Goal: Task Accomplishment & Management: Manage account settings

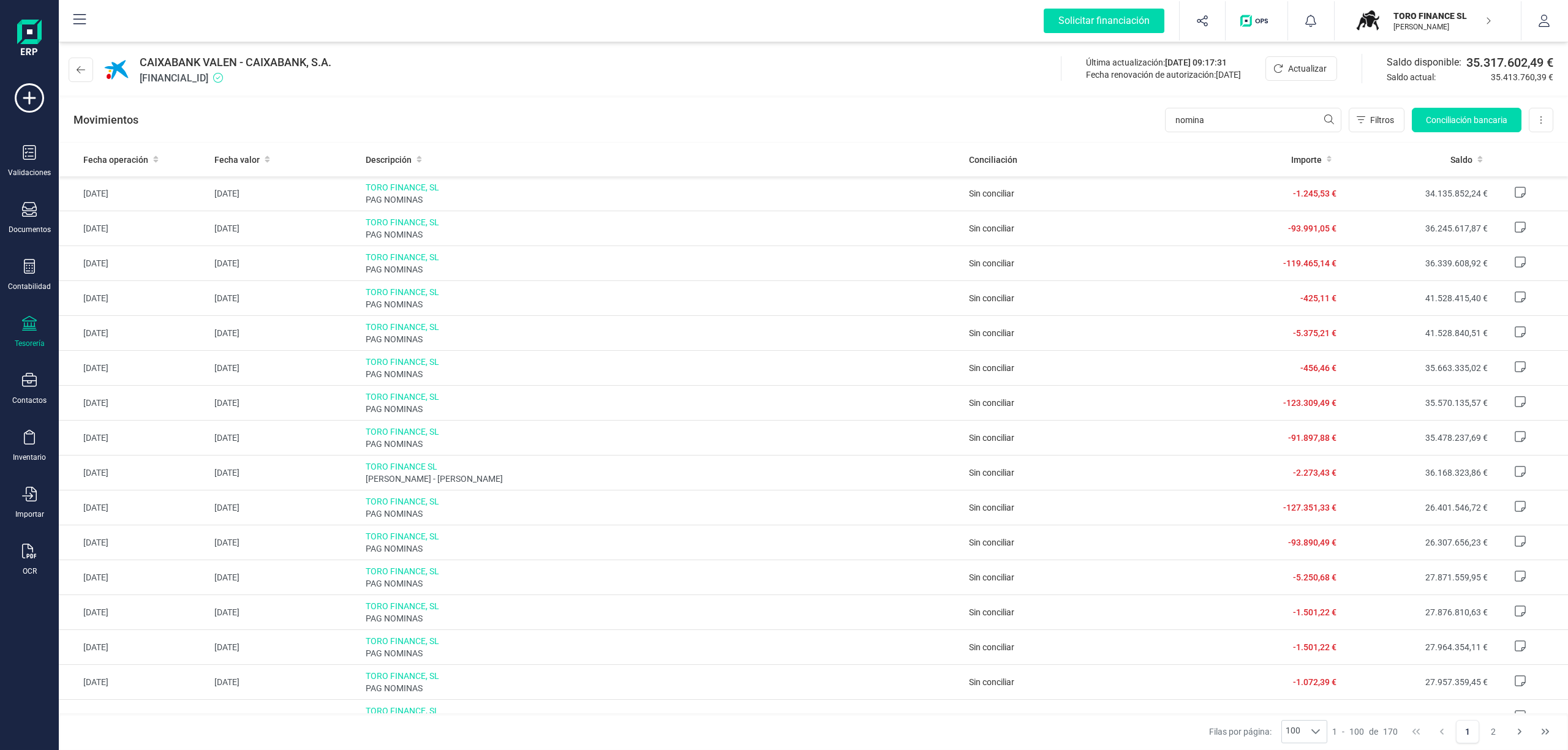
type input "nomina"
click at [1428, 18] on p "TORO FINANCE SL" at bounding box center [1442, 16] width 98 height 12
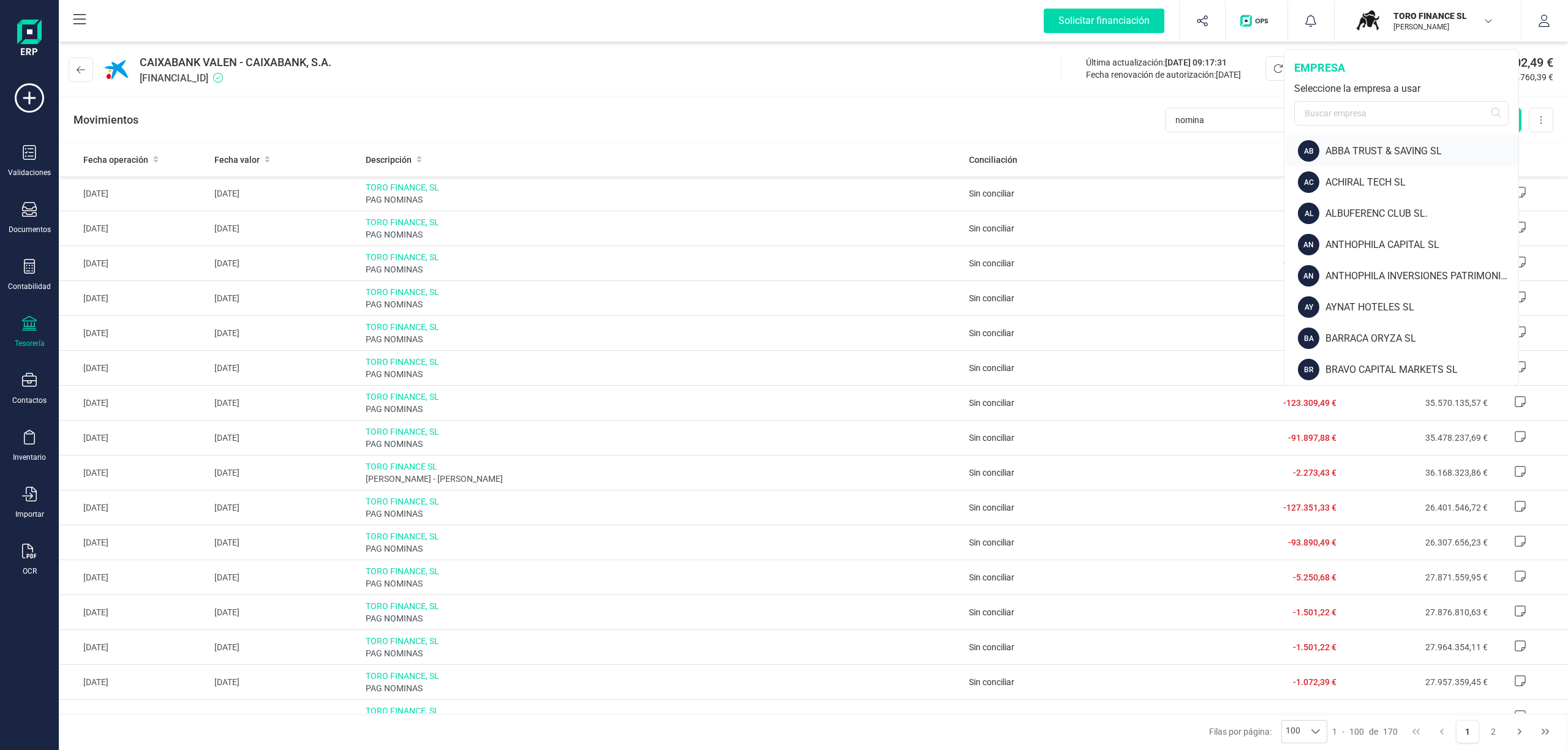
click at [1349, 146] on div "ABBA TRUST & SAVING SL" at bounding box center [1421, 151] width 193 height 15
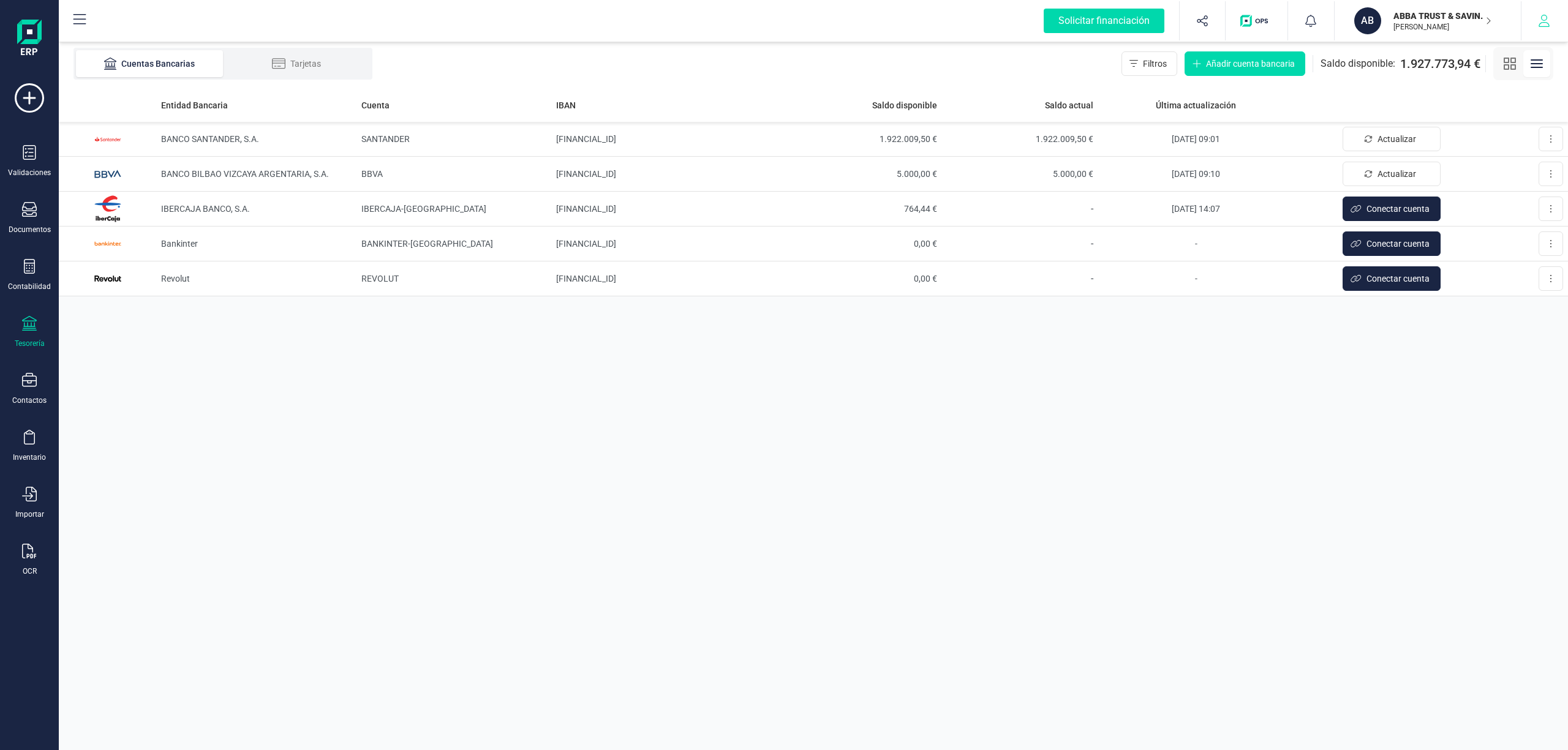
click at [1541, 20] on icon "button" at bounding box center [1543, 20] width 12 height 12
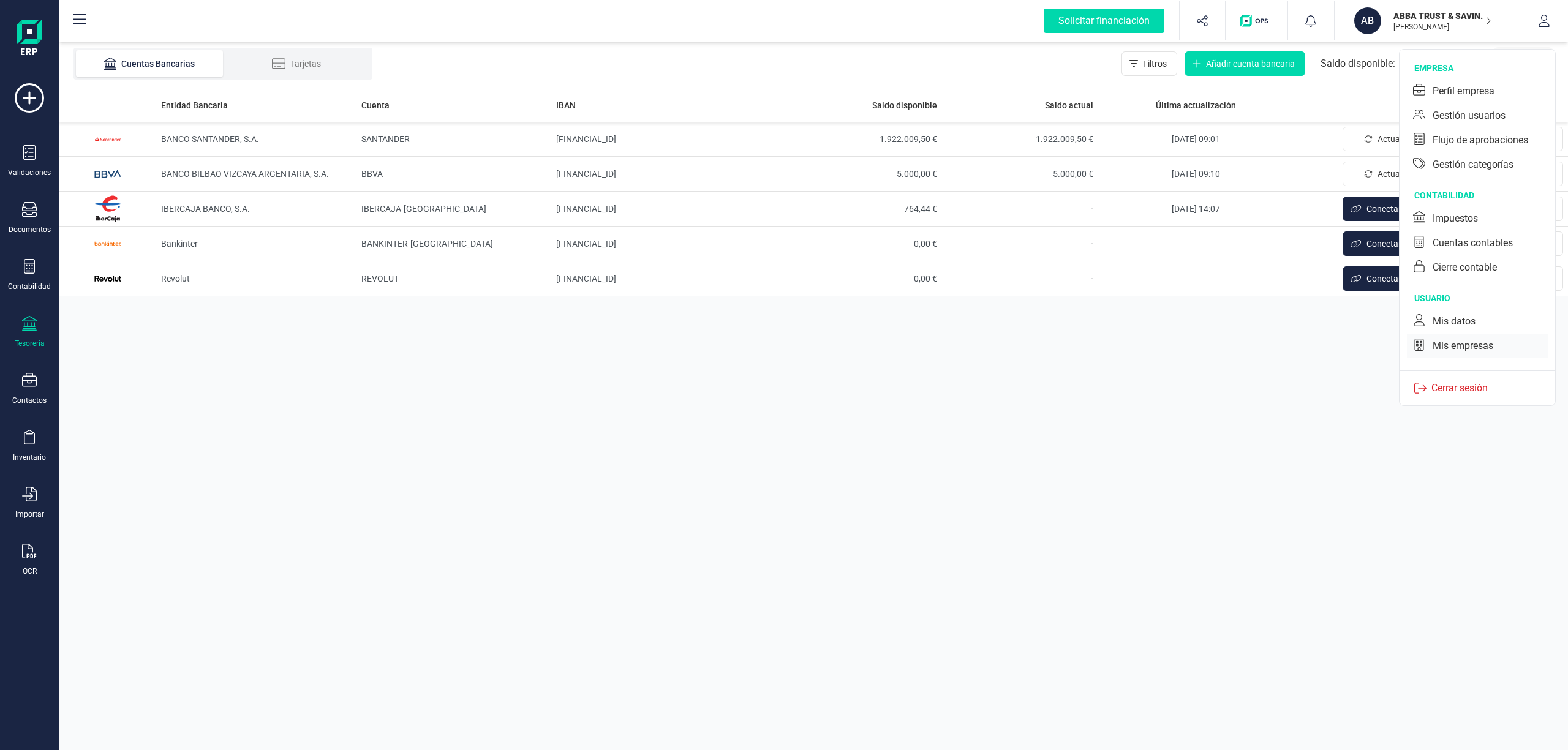
click at [1464, 344] on div "Mis empresas" at bounding box center [1463, 346] width 61 height 15
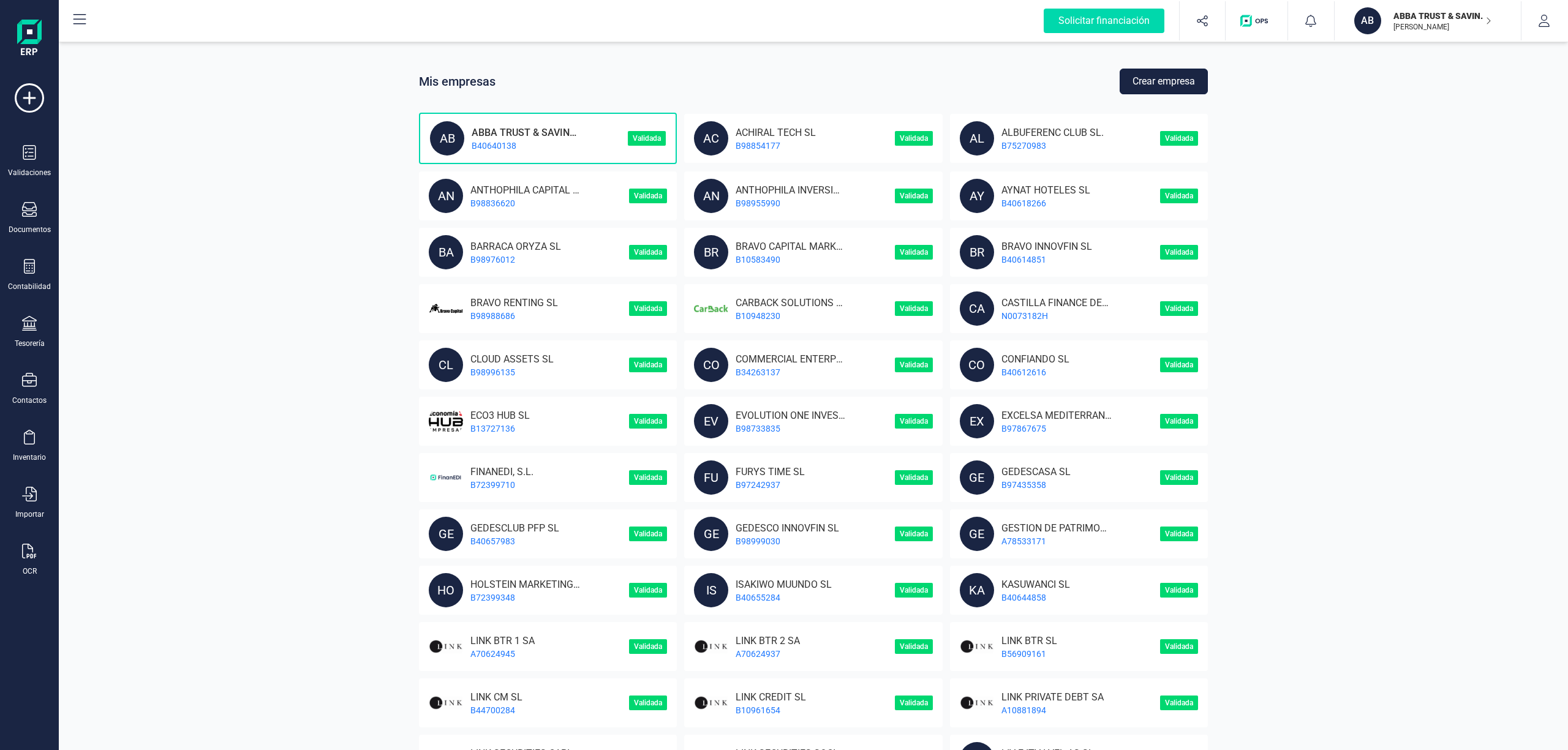
click at [1162, 79] on button "Crear empresa" at bounding box center [1164, 81] width 88 height 25
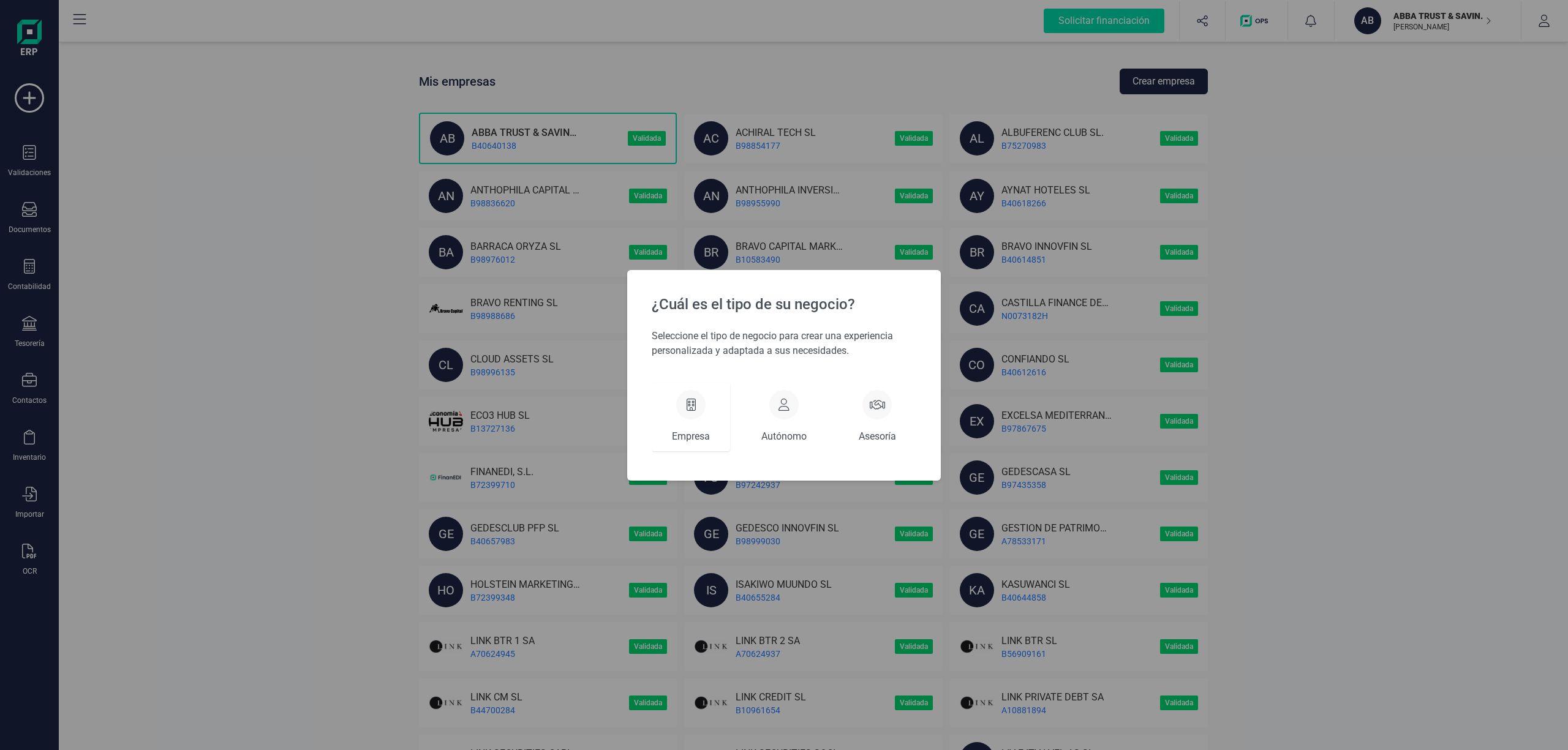
click at [689, 415] on div at bounding box center [691, 405] width 30 height 30
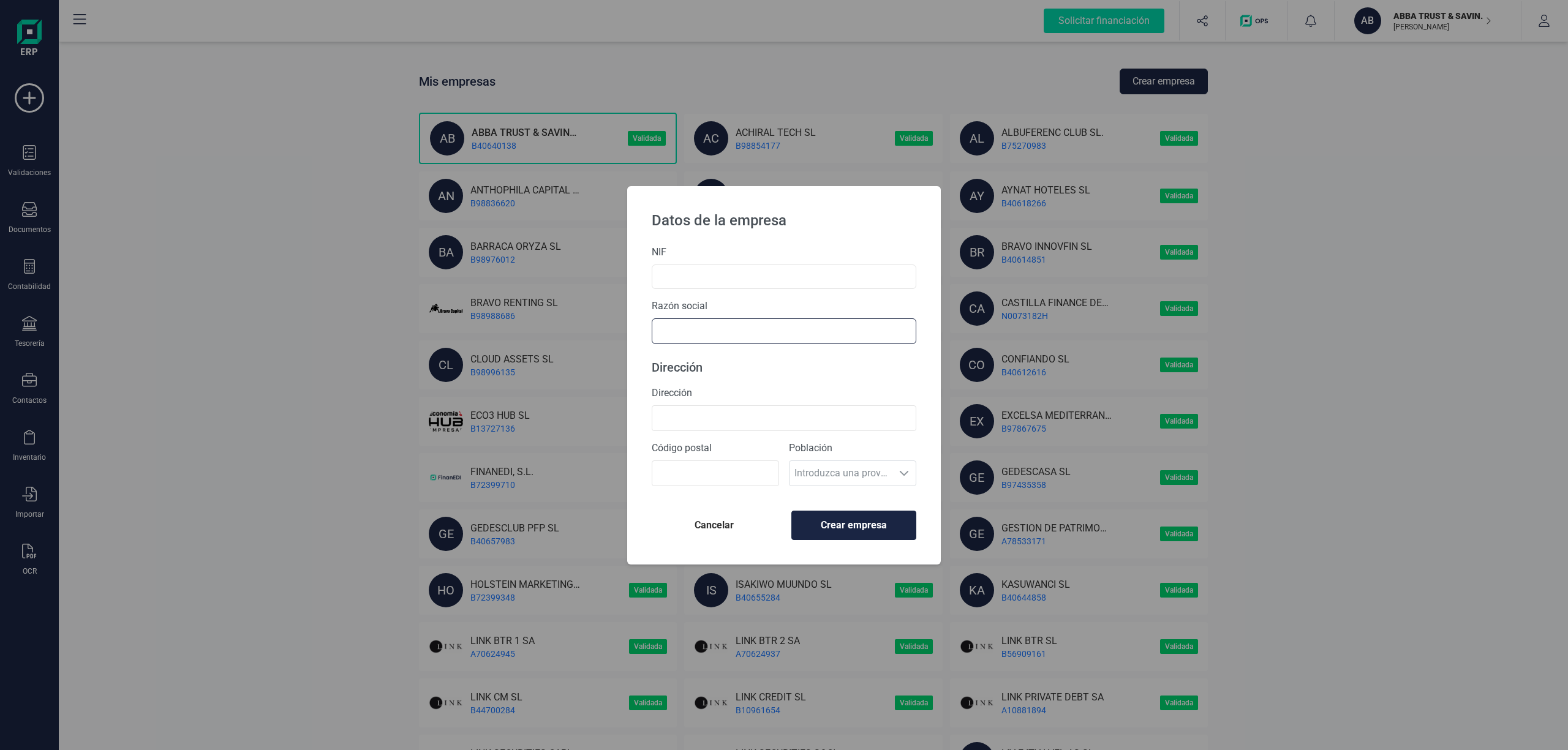
click at [694, 339] on input "text" at bounding box center [783, 331] width 265 height 25
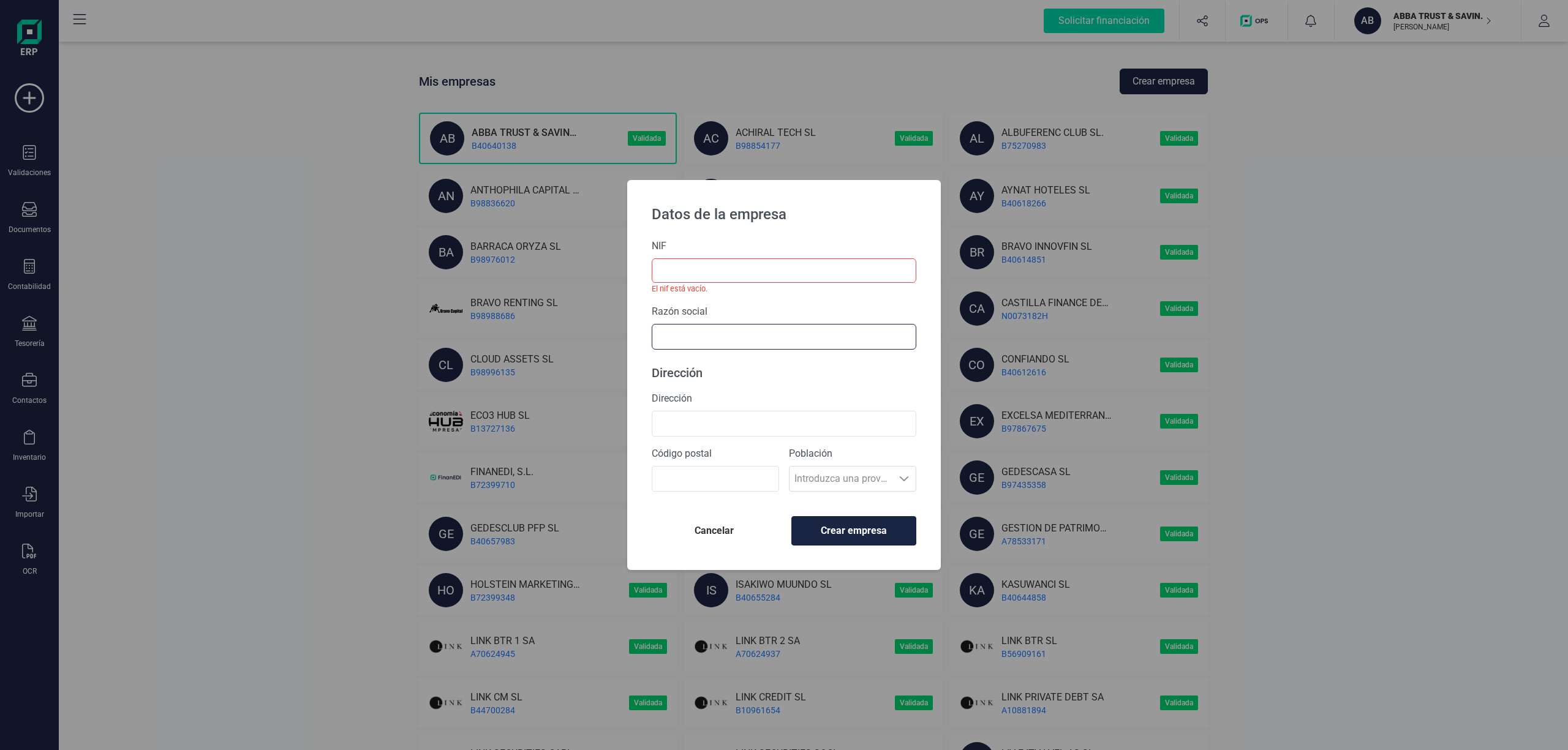
paste input "HORIZONTE EMPRESARIAL GLOBAL SL"
type input "HORIZONTE EMPRESARIAL GLOBAL SL"
click at [804, 363] on li "HORIZONTE EMPRESARIAL GLOBAL SL" at bounding box center [783, 367] width 265 height 25
type input "B75939397"
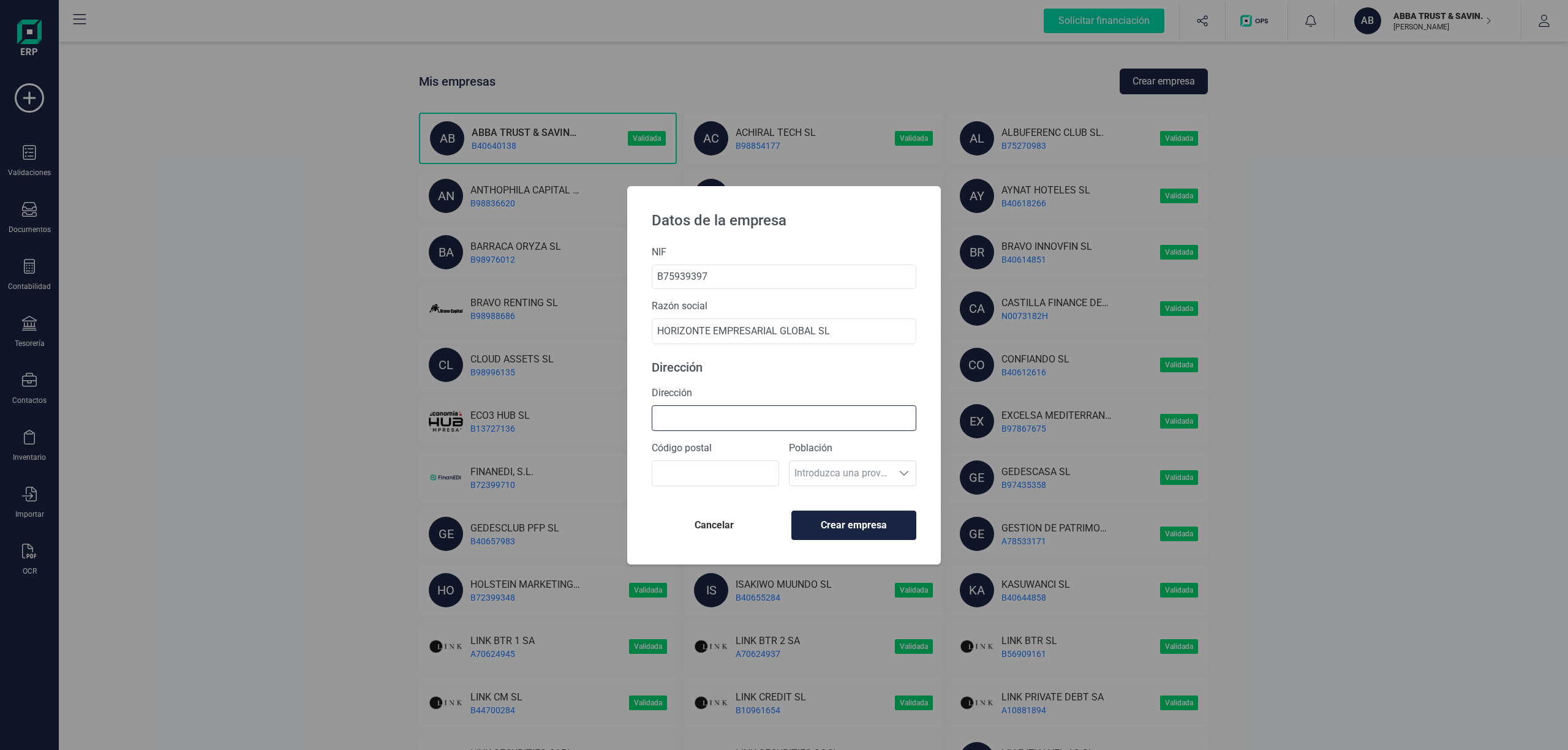
click at [703, 421] on input "Dirección" at bounding box center [783, 418] width 265 height 25
paste input "C/ San Vicente 81 1 46003 - (Valencia)"
type input "C/ San Vicente 81 1 46003 - (Valencia)"
click at [716, 471] on input "Código postal" at bounding box center [715, 473] width 128 height 25
type input "46007"
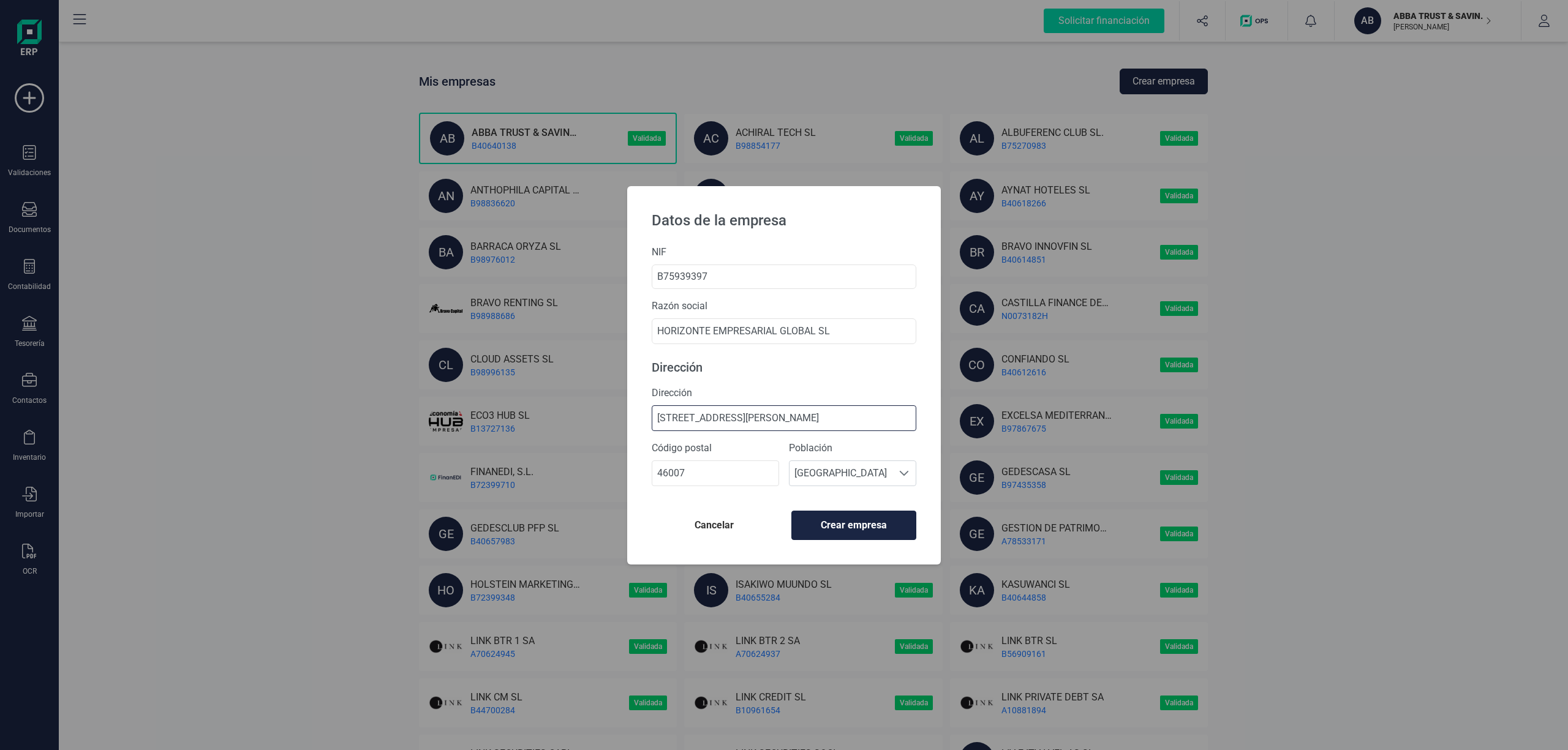
click at [853, 417] on input "C/ San Vicente 81 1 46003 - (Valencia)" at bounding box center [783, 418] width 265 height 25
type input "C/ San Vicente 81 1"
click at [843, 524] on span "Crear empresa" at bounding box center [854, 525] width 104 height 15
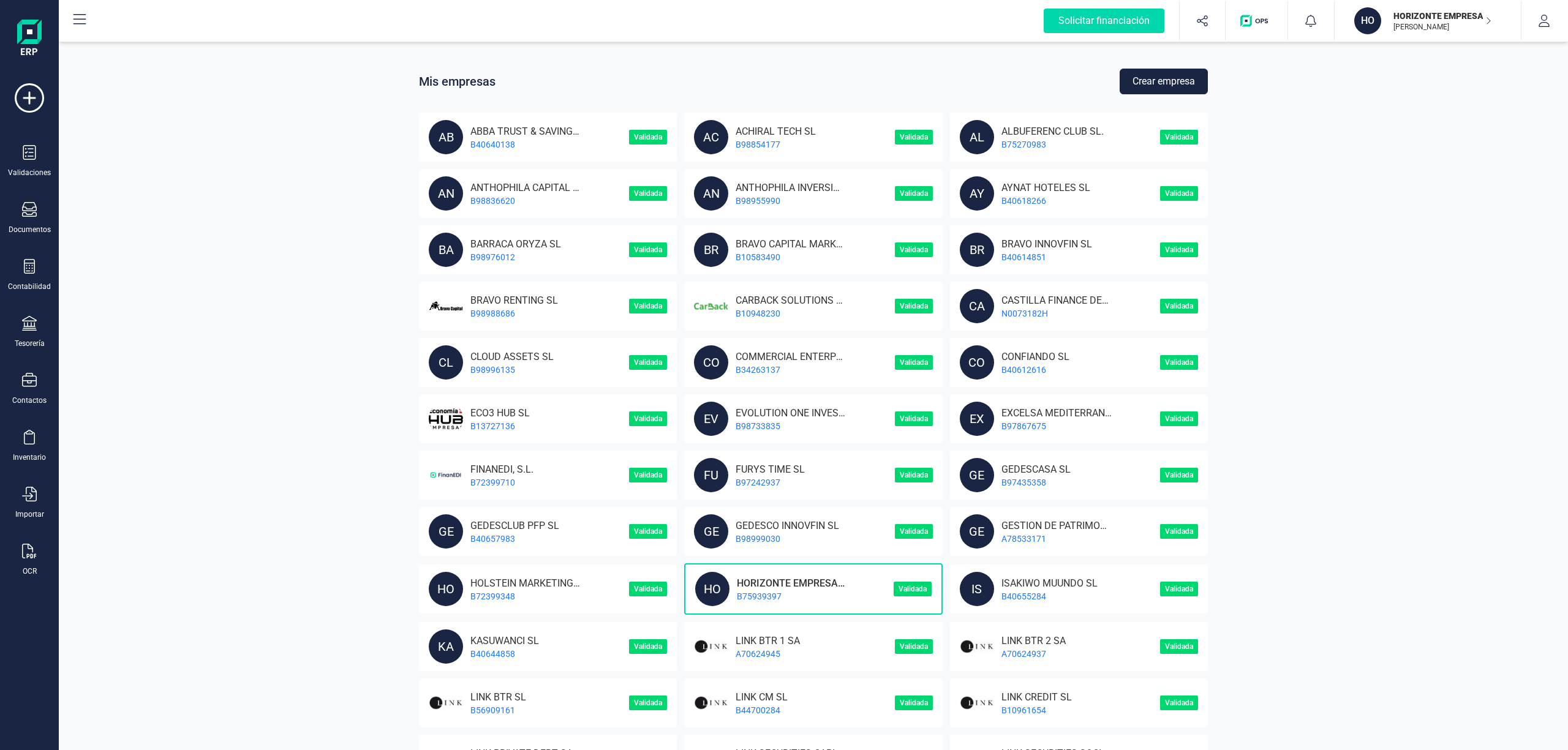
click at [780, 581] on p "HORIZONTE EMPRESARIAL GLOBAL SL" at bounding box center [788, 582] width 118 height 11
click at [25, 334] on div "Tesorería" at bounding box center [29, 332] width 49 height 32
click at [131, 206] on span "Cuentas bancarias" at bounding box center [149, 209] width 108 height 15
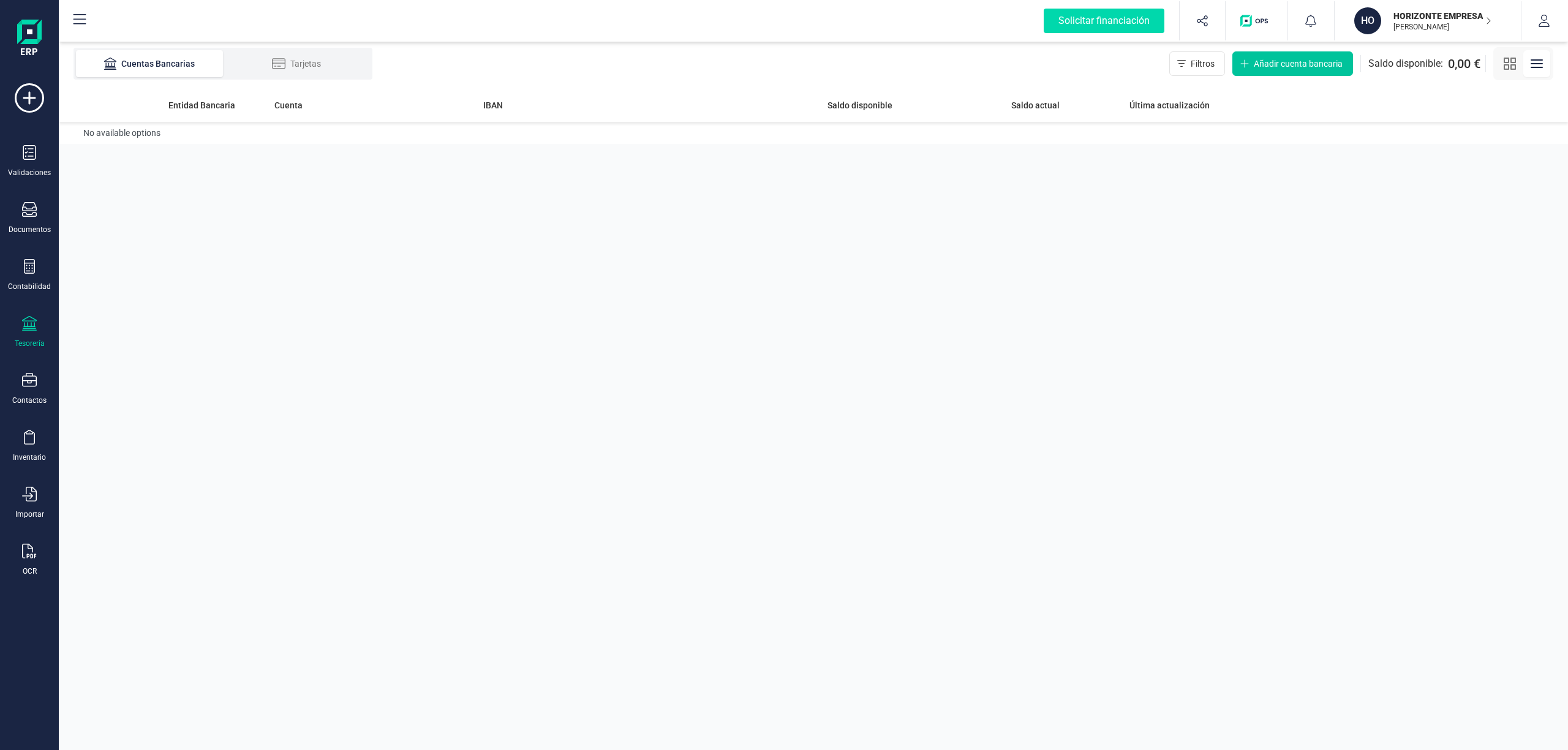
click at [1289, 61] on span "Añadir cuenta bancaria" at bounding box center [1298, 63] width 89 height 12
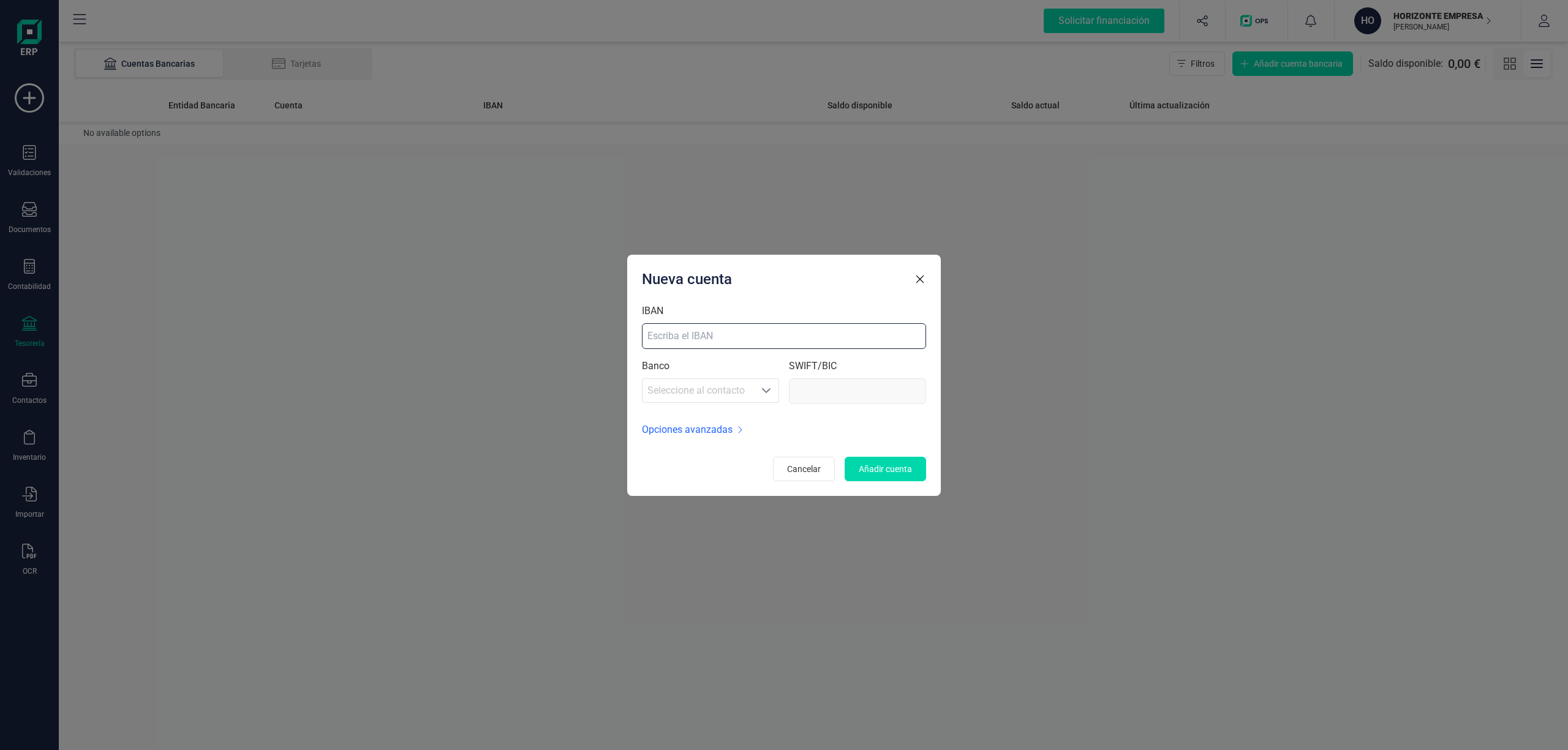
click at [676, 334] on input "IBAN" at bounding box center [784, 336] width 284 height 25
click at [681, 333] on input "IBAN" at bounding box center [784, 336] width 284 height 25
paste input "[FINANCIAL_ID]"
type input "[FINANCIAL_ID]"
type input "BKBKESMM"
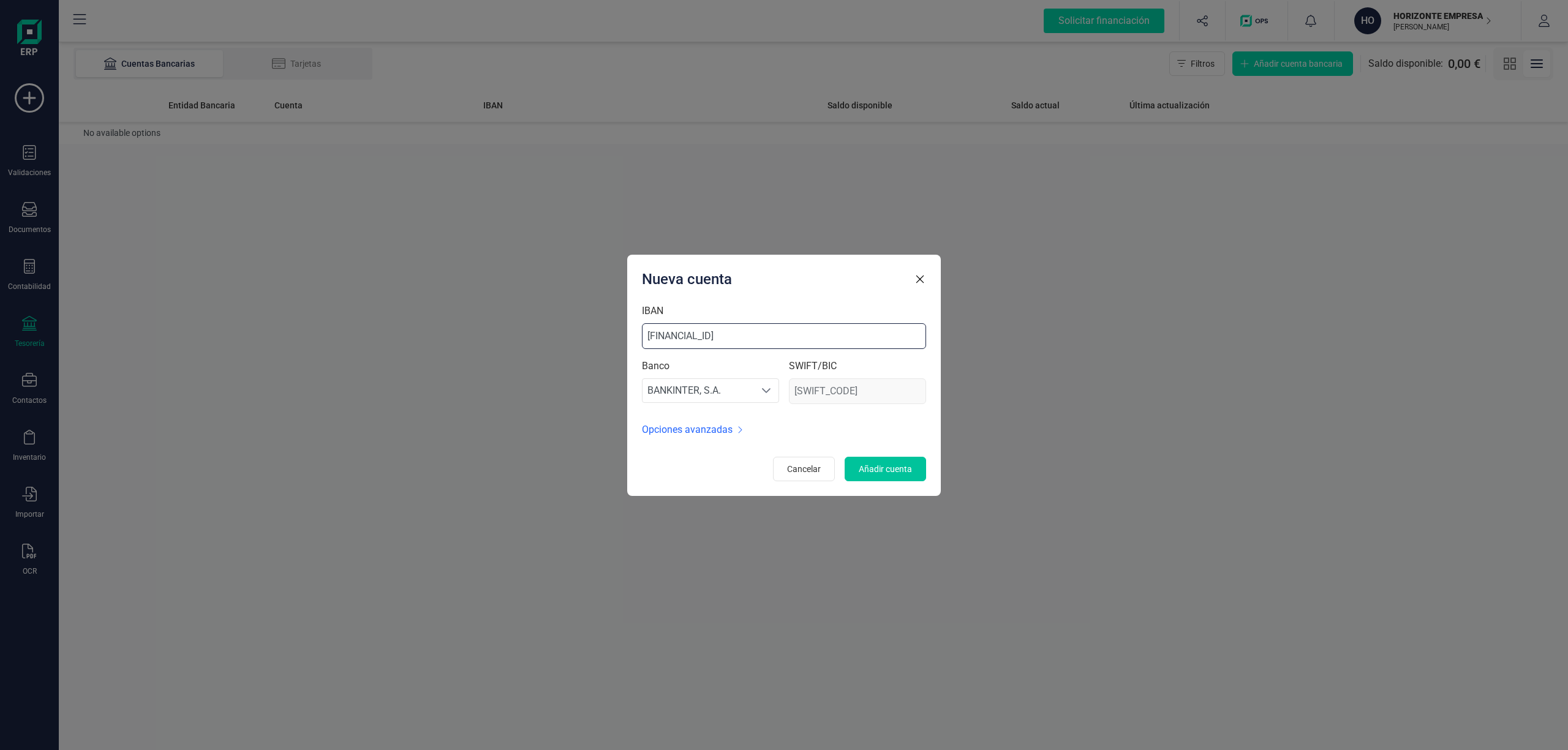
type input "[FINANCIAL_ID]"
click at [887, 468] on span "Añadir cuenta" at bounding box center [886, 468] width 54 height 12
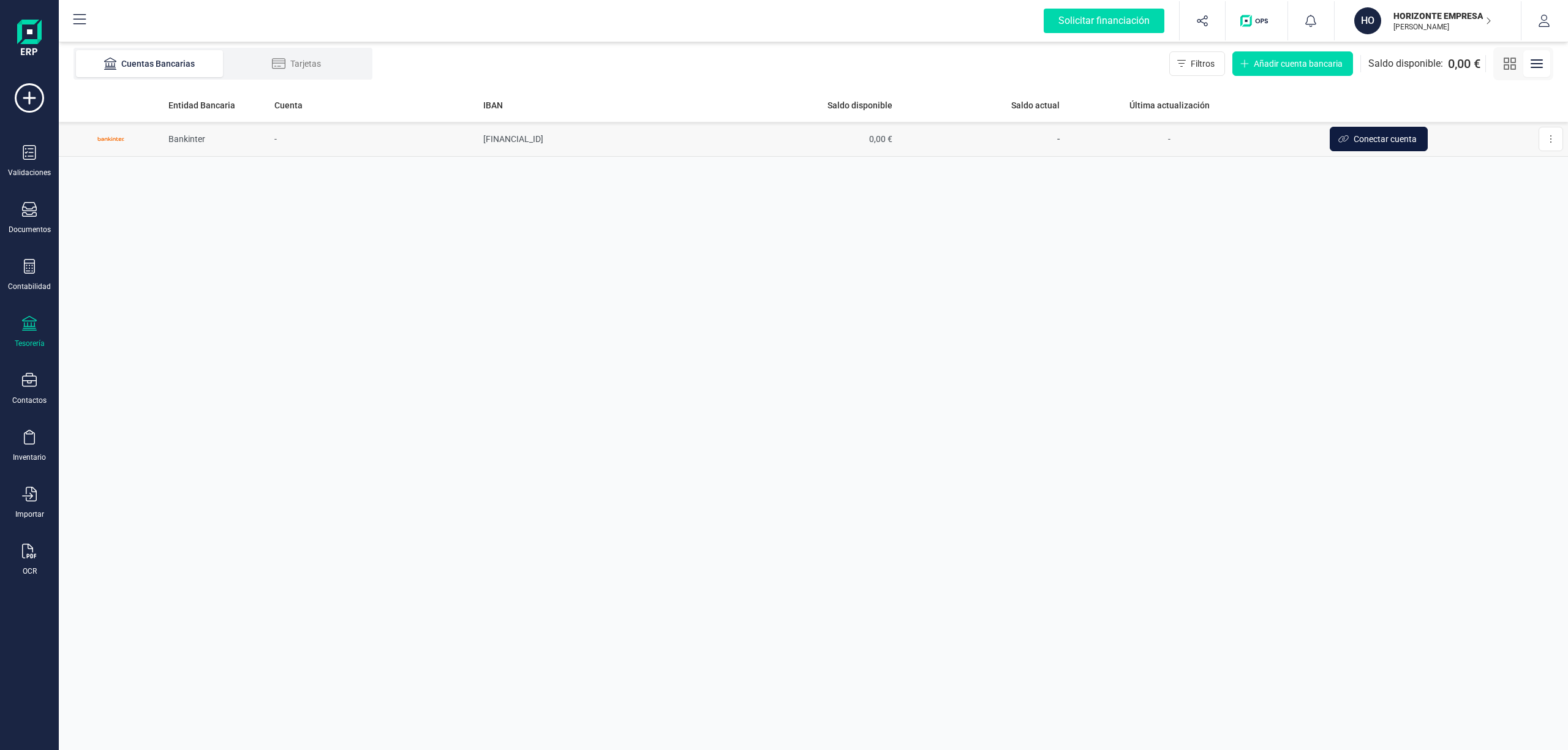
click at [1370, 140] on span "Conectar cuenta" at bounding box center [1385, 138] width 63 height 12
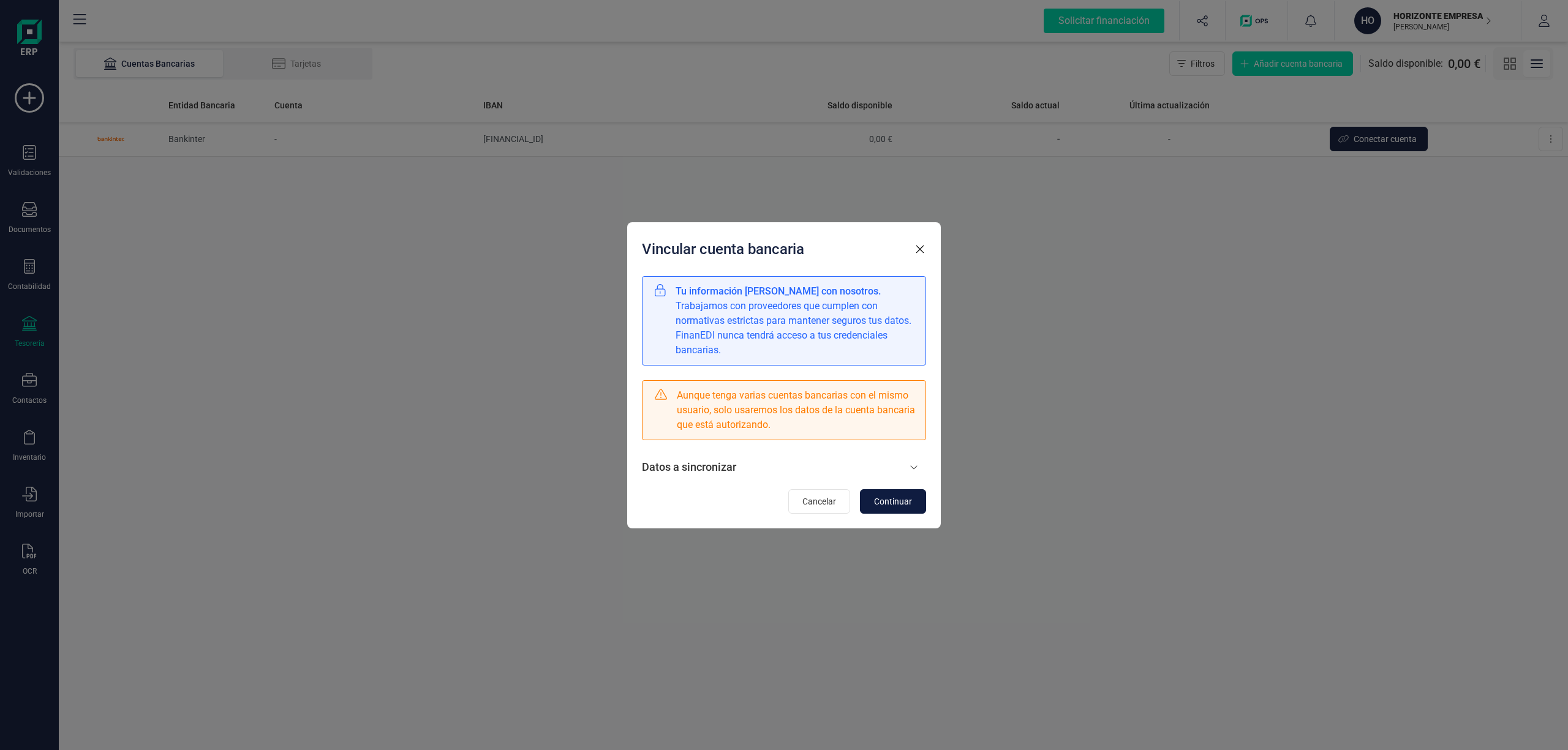
click at [882, 495] on button "Continuar" at bounding box center [893, 501] width 66 height 25
click at [897, 495] on button "Continuar" at bounding box center [893, 501] width 66 height 25
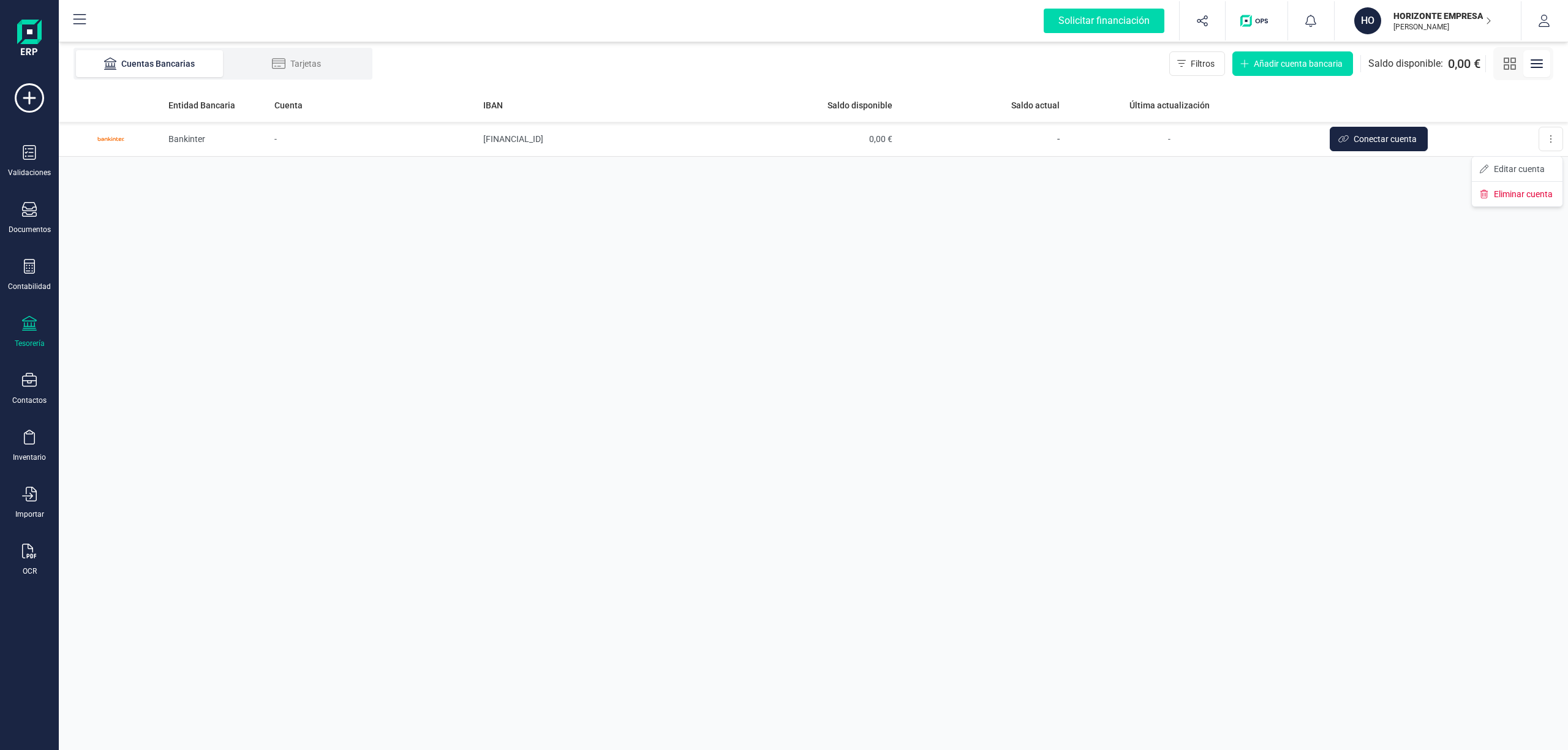
drag, startPoint x: 1316, startPoint y: 303, endPoint x: 1313, endPoint y: 246, distance: 57.1
click at [1315, 286] on div "Entidad Bancaria Cuenta IBAN Saldo disponible Saldo actual Última actualización…" at bounding box center [813, 419] width 1509 height 662
click at [1478, 20] on p "HORIZONTE EMPRESARIAL GLOBAL SL" at bounding box center [1442, 16] width 98 height 12
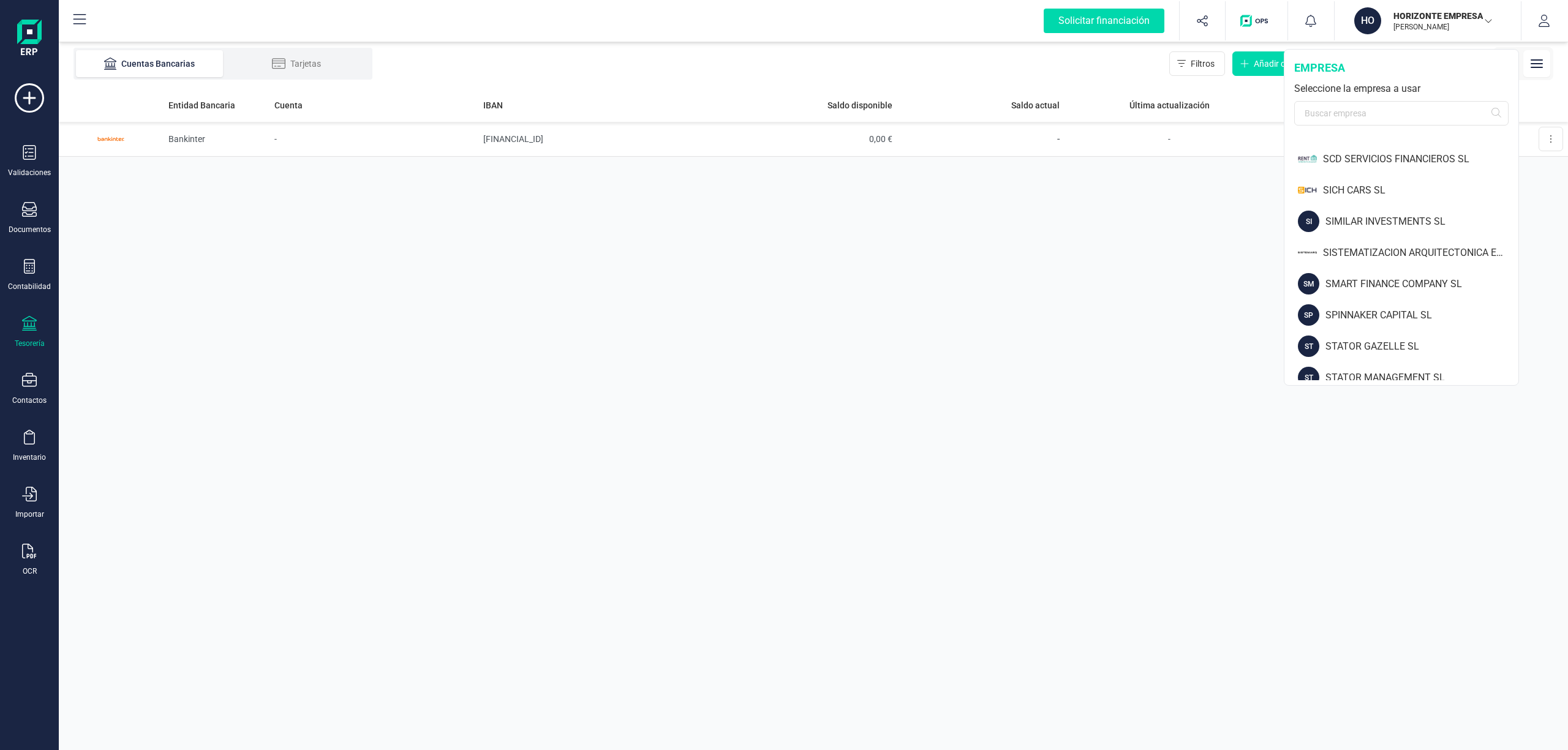
scroll to position [1444, 0]
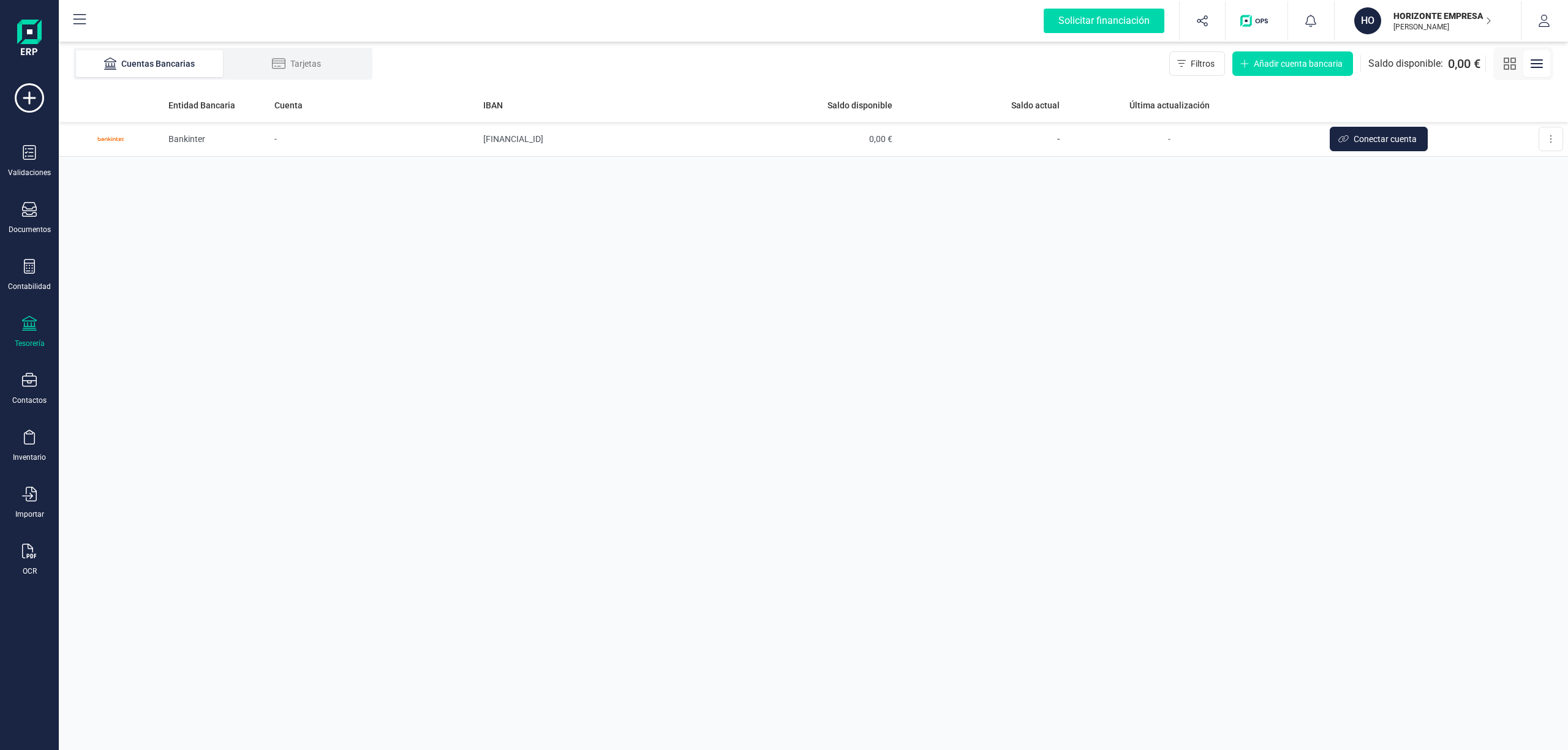
click at [1313, 480] on div "Entidad Bancaria Cuenta IBAN Saldo disponible Saldo actual Última actualización…" at bounding box center [813, 419] width 1509 height 662
click at [1417, 18] on p "HORIZONTE EMPRESARIAL GLOBAL SL" at bounding box center [1442, 16] width 98 height 12
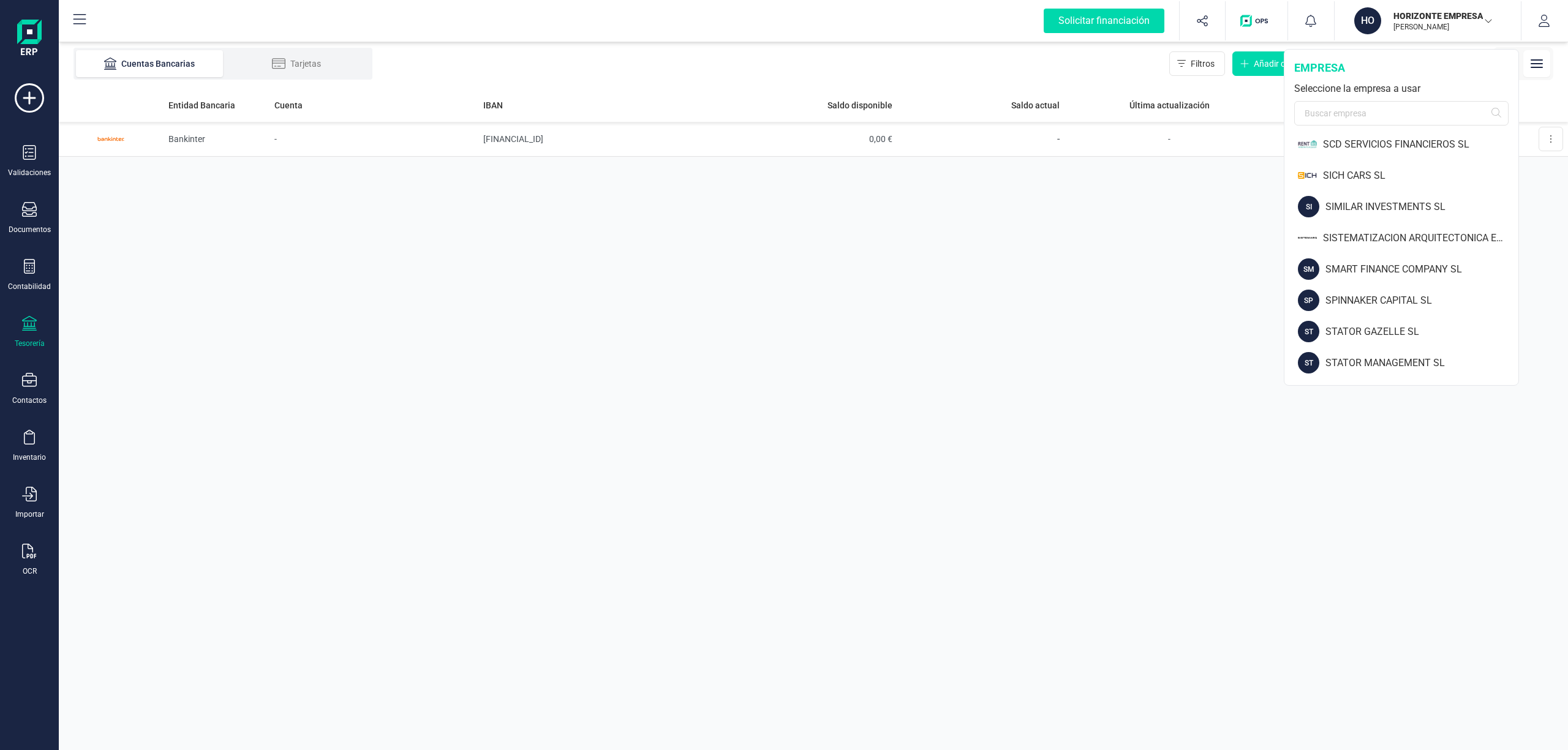
scroll to position [0, 0]
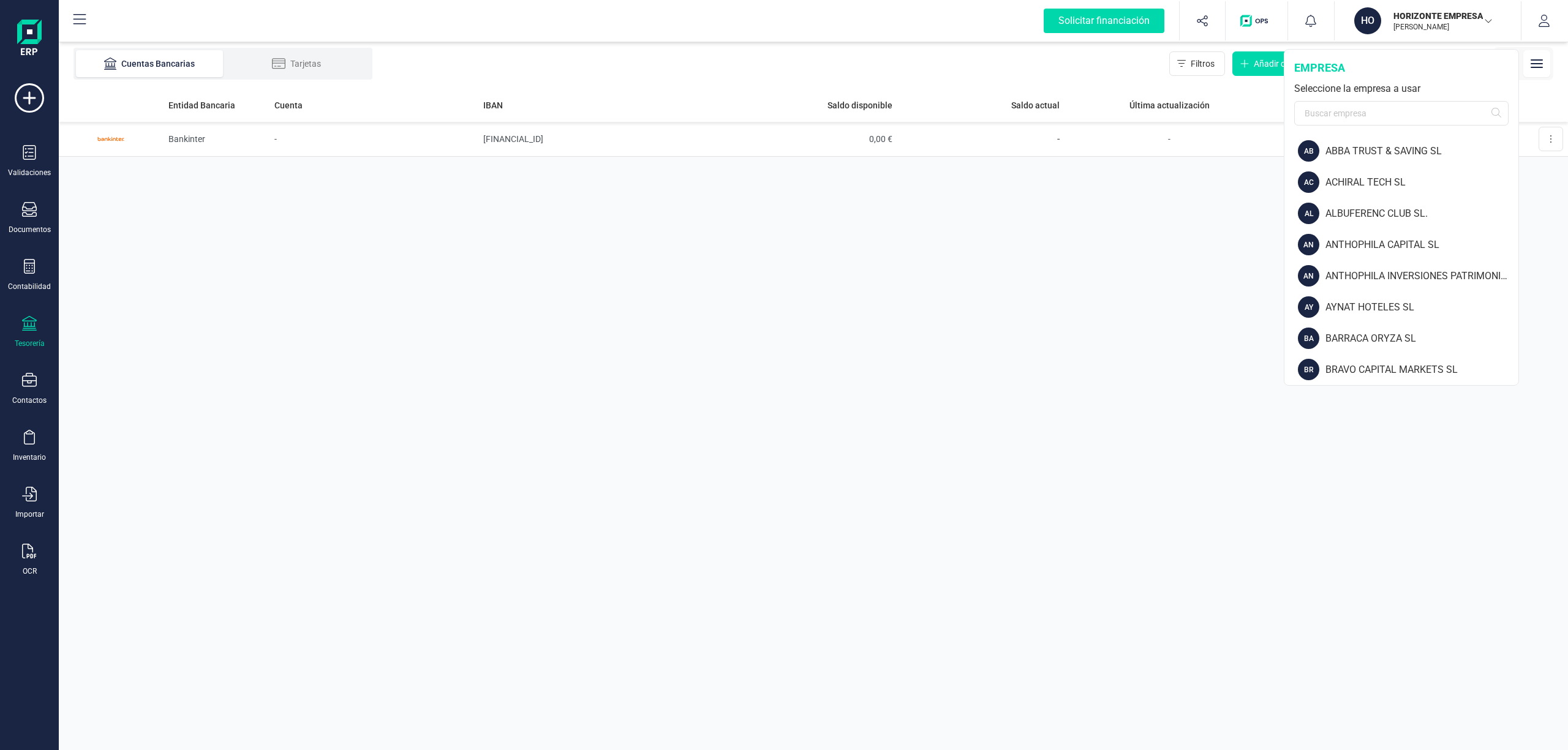
click at [1445, 23] on p "[PERSON_NAME]" at bounding box center [1442, 27] width 98 height 10
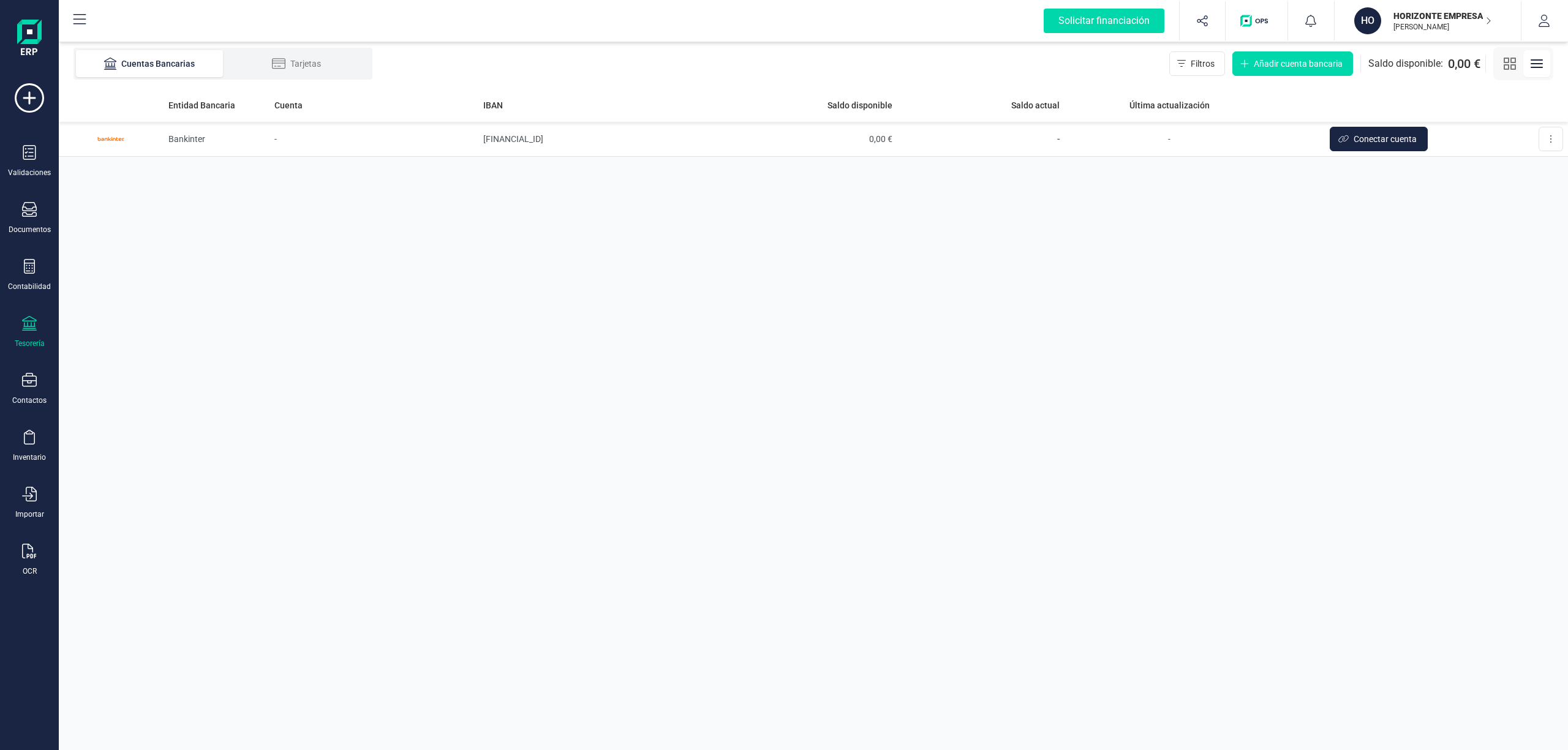
click at [1455, 22] on p "[PERSON_NAME]" at bounding box center [1442, 27] width 98 height 10
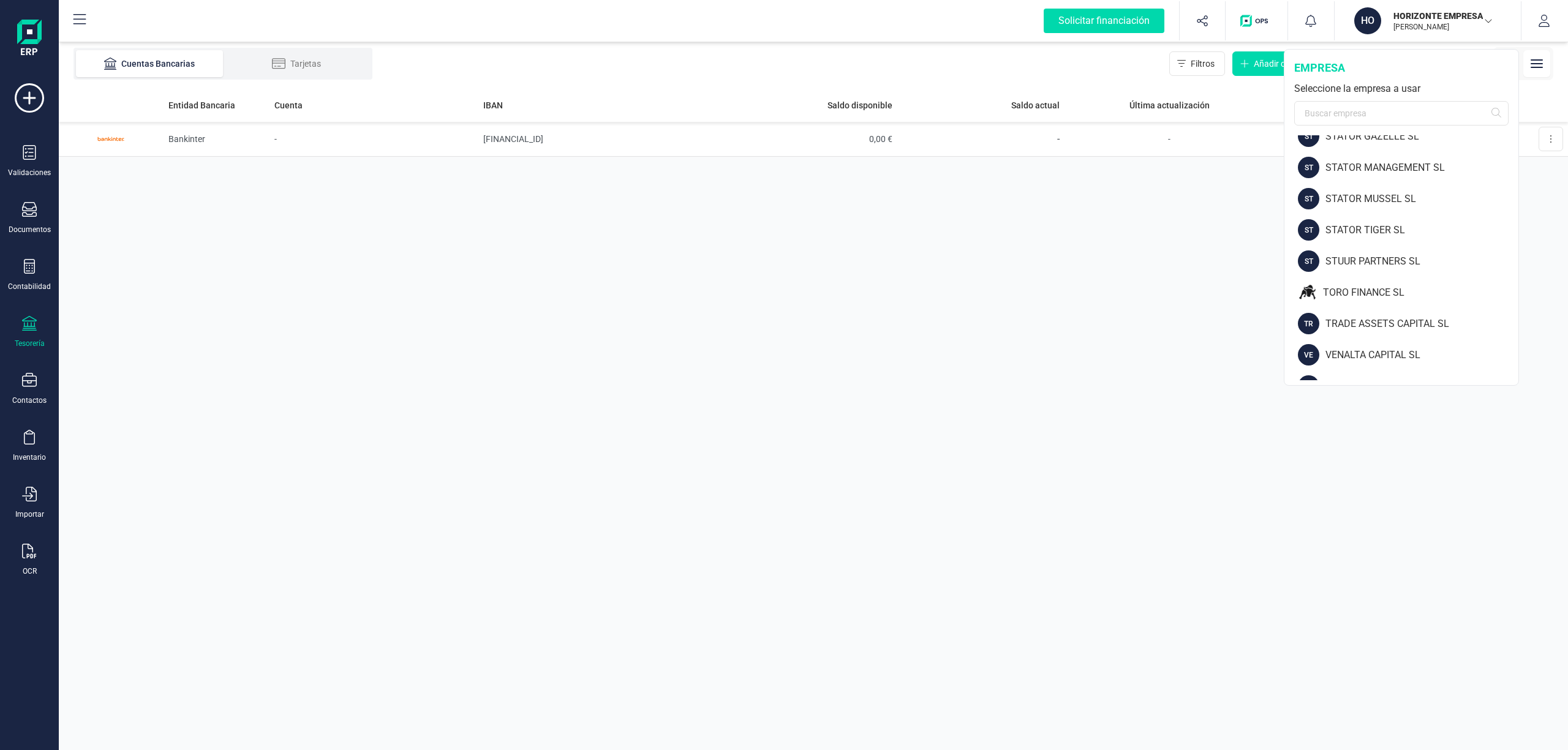
scroll to position [1652, 0]
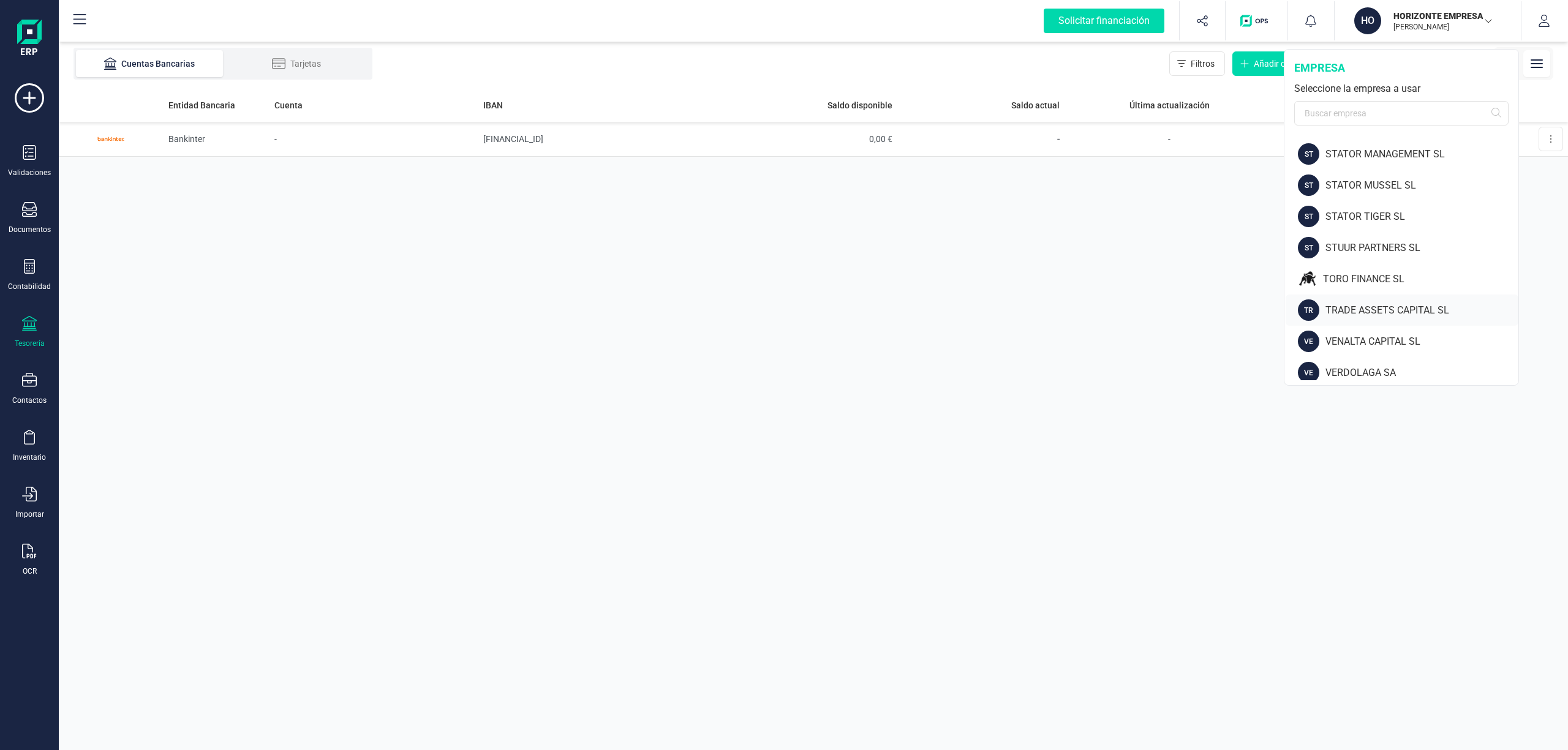
click at [1435, 307] on div "TRADE ASSETS CAPITAL SL" at bounding box center [1421, 310] width 193 height 15
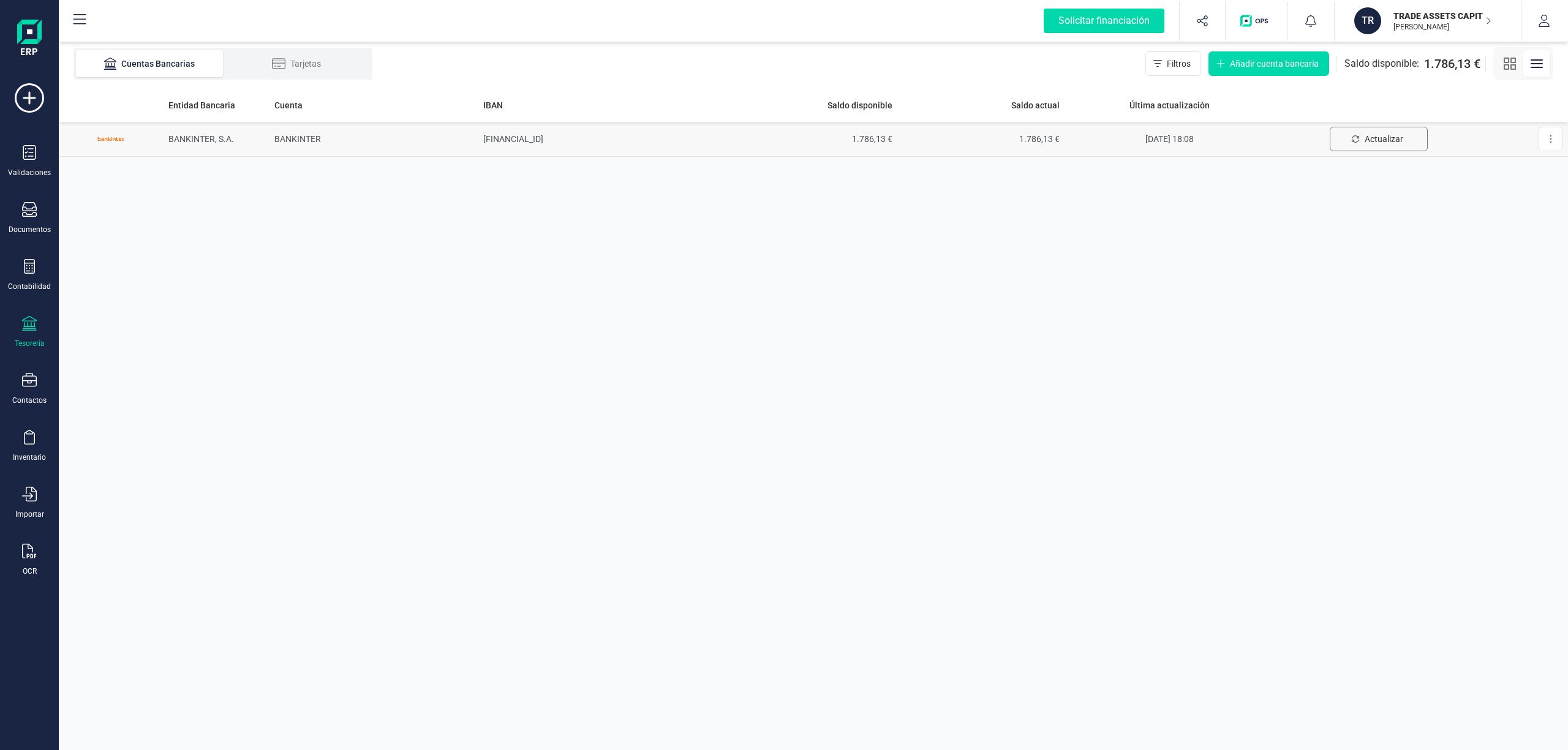
click at [1377, 136] on span "Actualizar" at bounding box center [1384, 138] width 39 height 12
click at [1412, 16] on p "TRADE ASSETS CAPITAL SL" at bounding box center [1442, 16] width 98 height 12
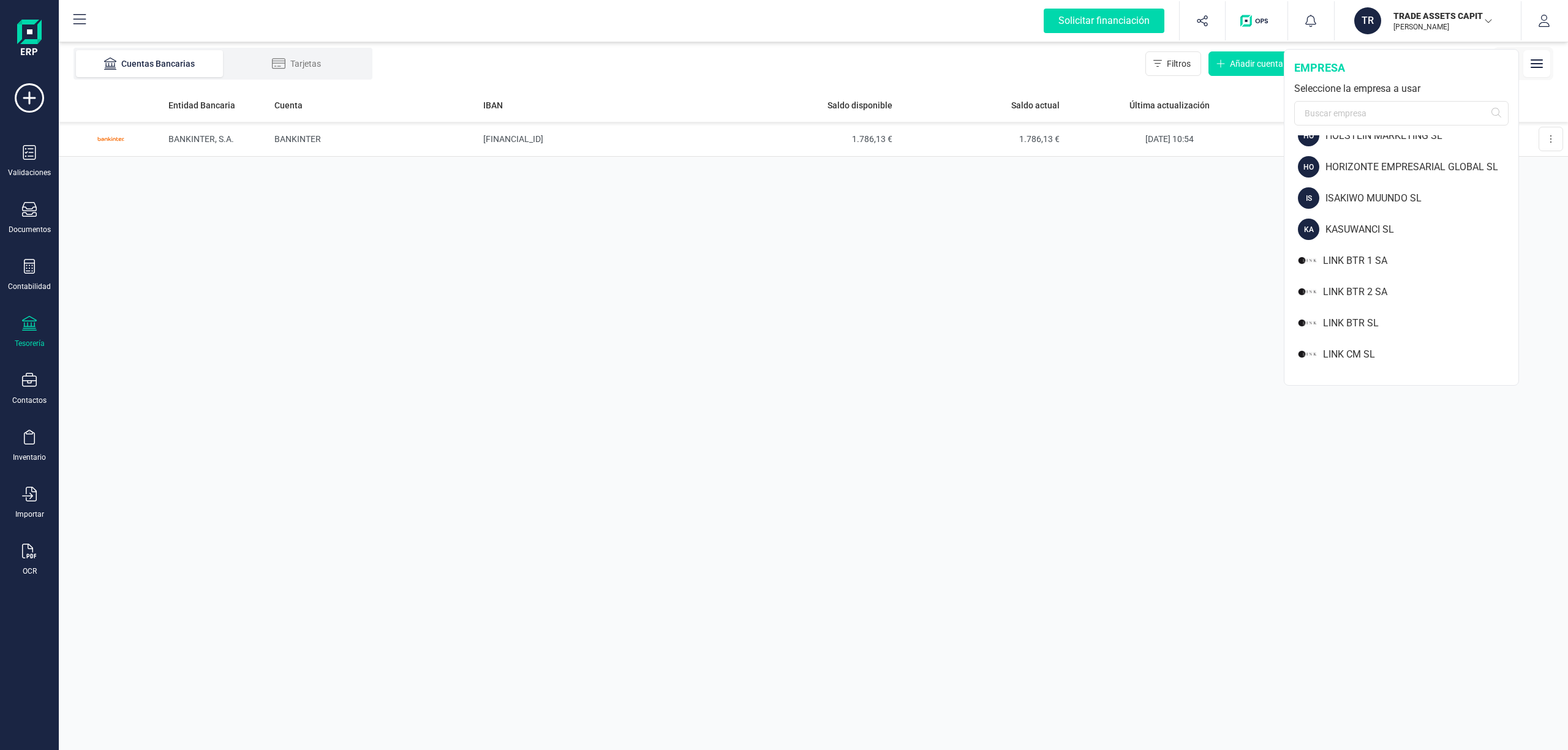
scroll to position [758, 0]
click at [1394, 171] on div "HORIZONTE EMPRESARIAL GLOBAL SL" at bounding box center [1421, 174] width 193 height 15
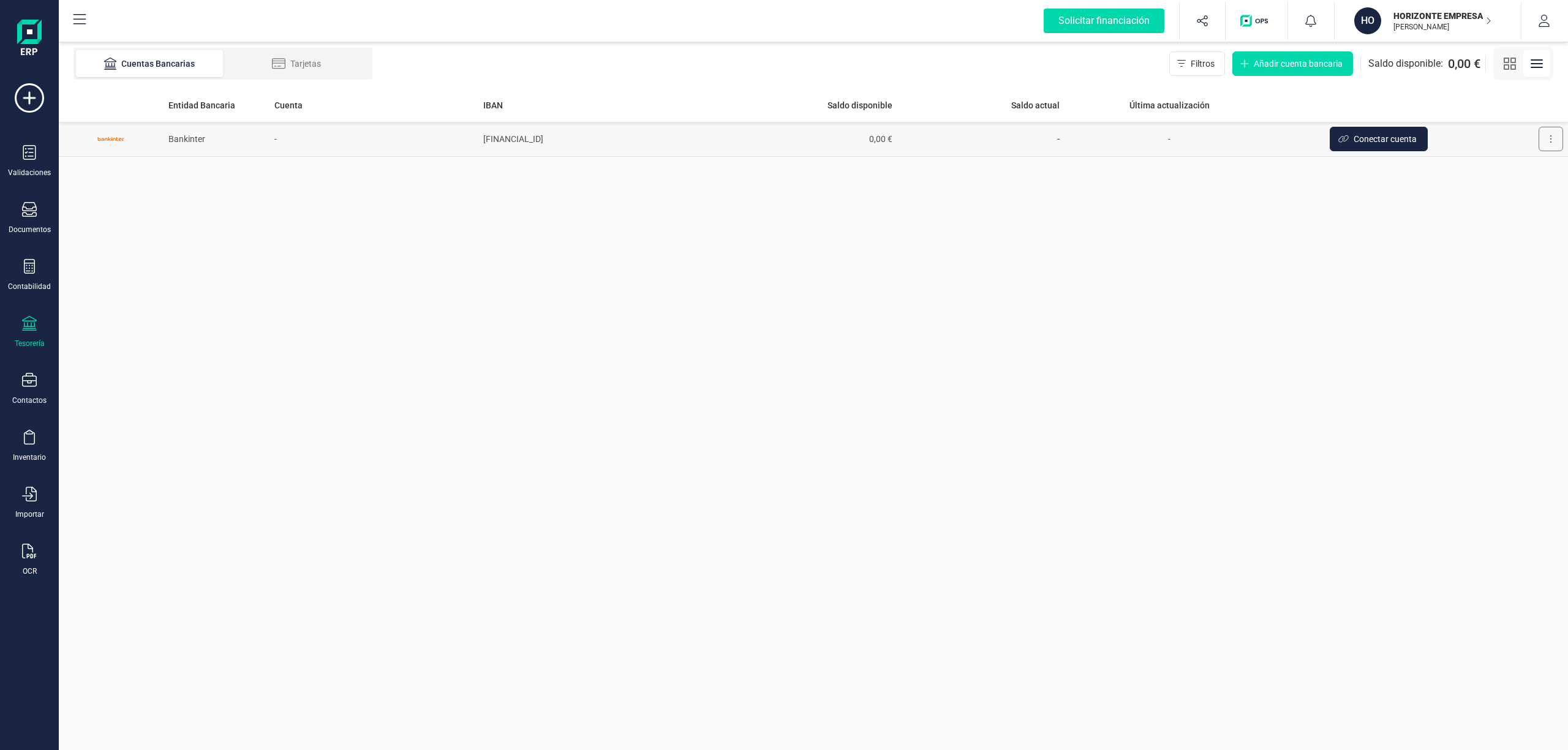
click at [1550, 138] on icon at bounding box center [1550, 139] width 2 height 10
click at [1527, 169] on span "Editar cuenta" at bounding box center [1519, 169] width 51 height 12
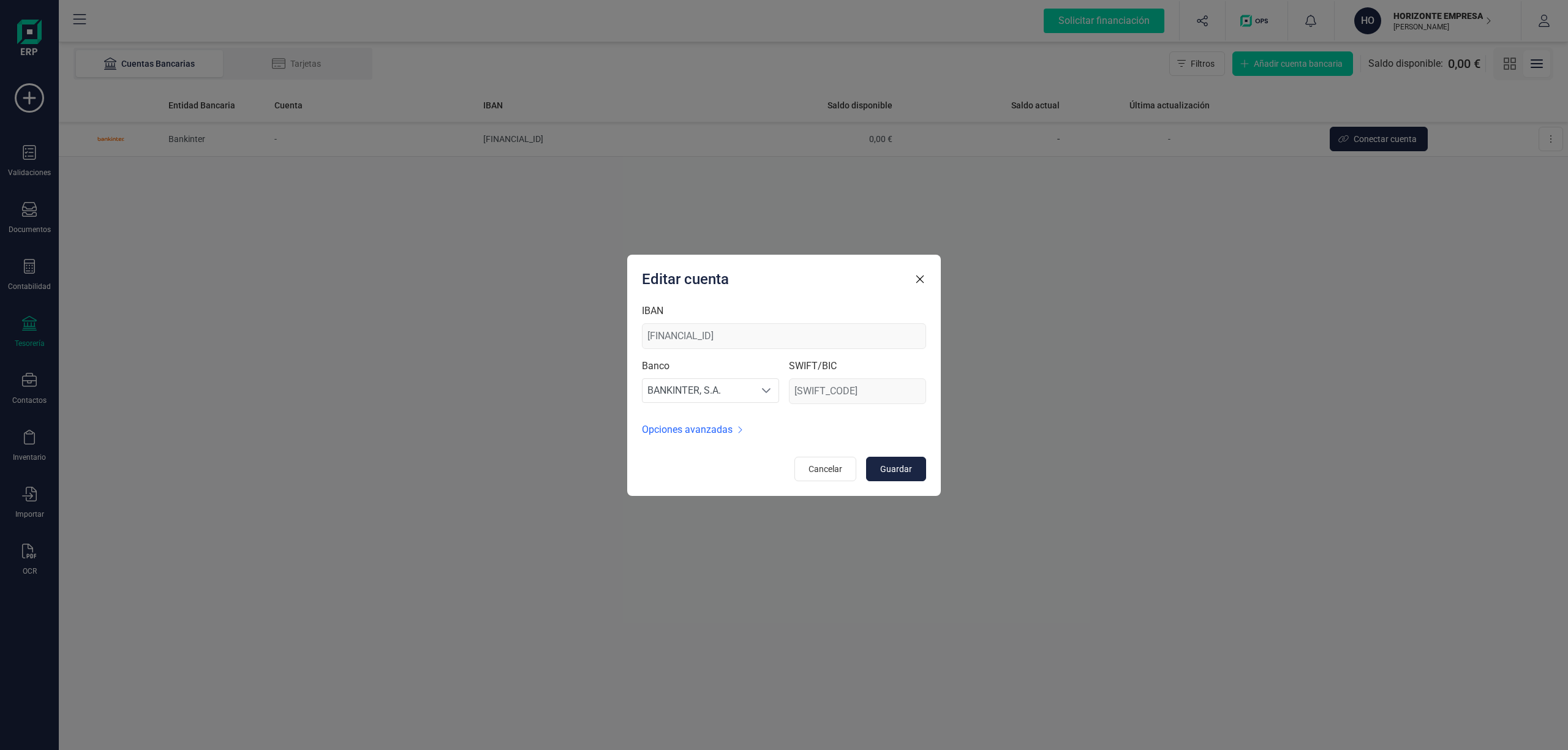
click at [674, 431] on span "Opciones avanzadas" at bounding box center [687, 430] width 90 height 15
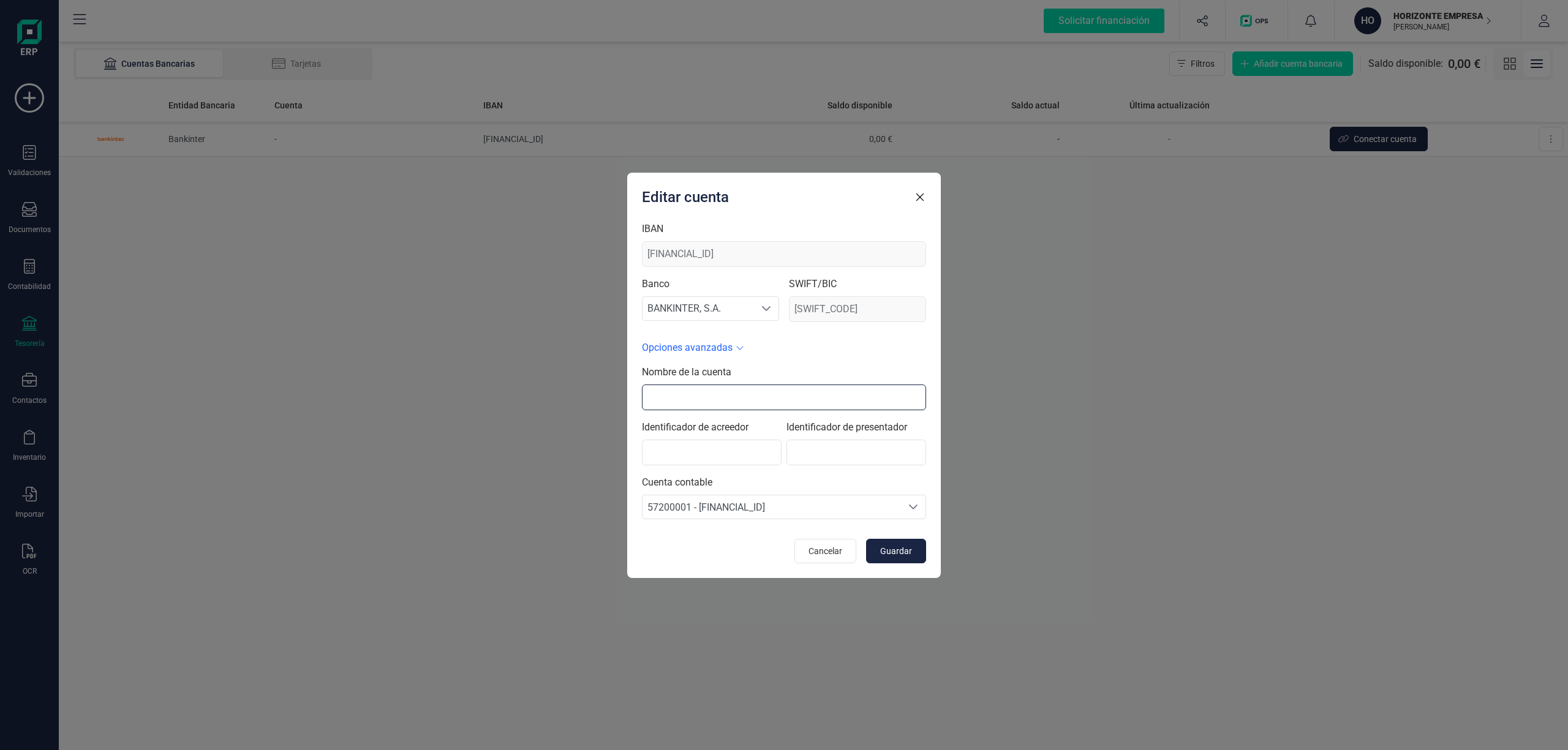
click at [692, 393] on input "text" at bounding box center [784, 397] width 284 height 25
type input "BANKINTER"
click at [892, 550] on span "Guardar" at bounding box center [895, 550] width 32 height 12
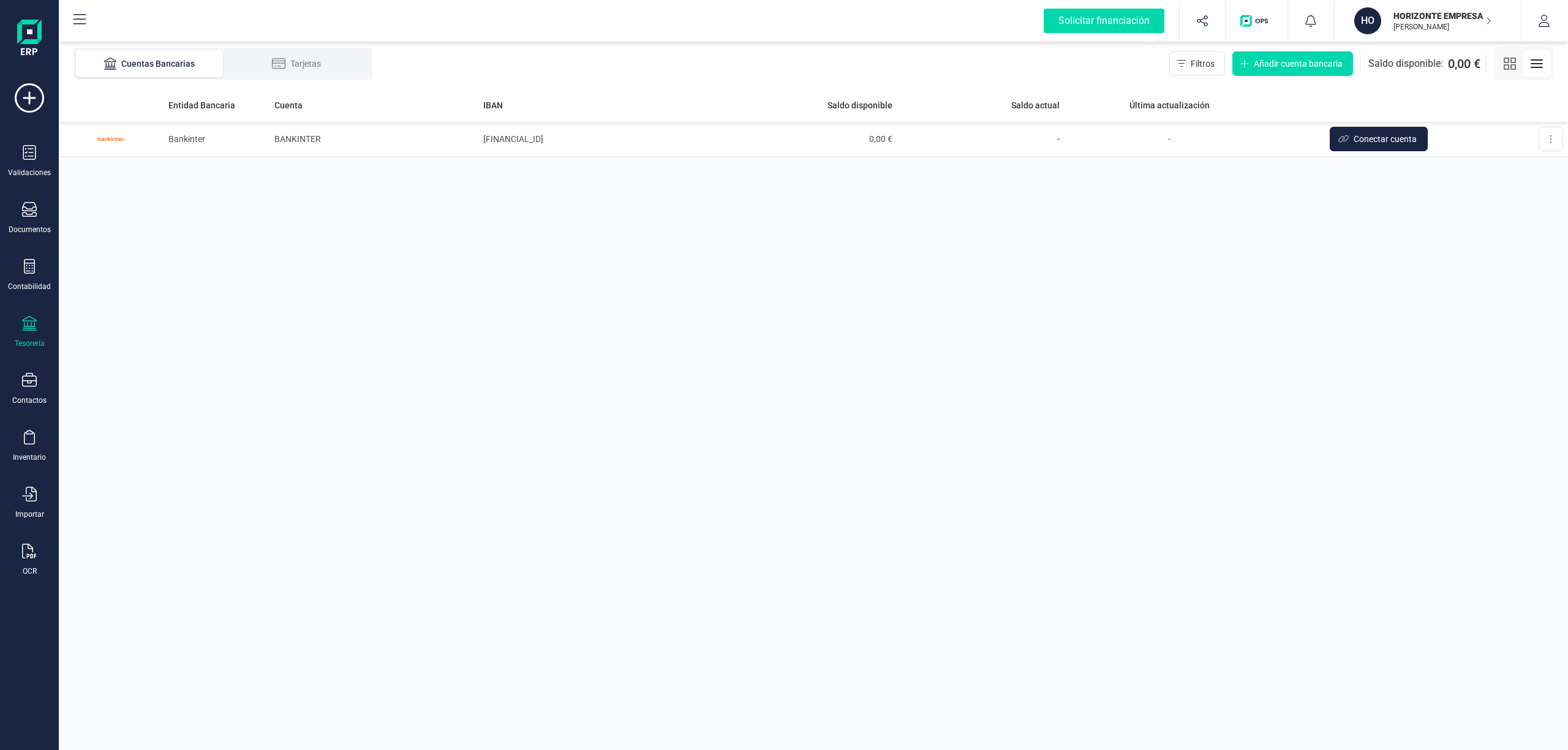
click at [1416, 16] on p "HORIZONTE EMPRESARIAL GLOBAL SL" at bounding box center [1442, 16] width 98 height 12
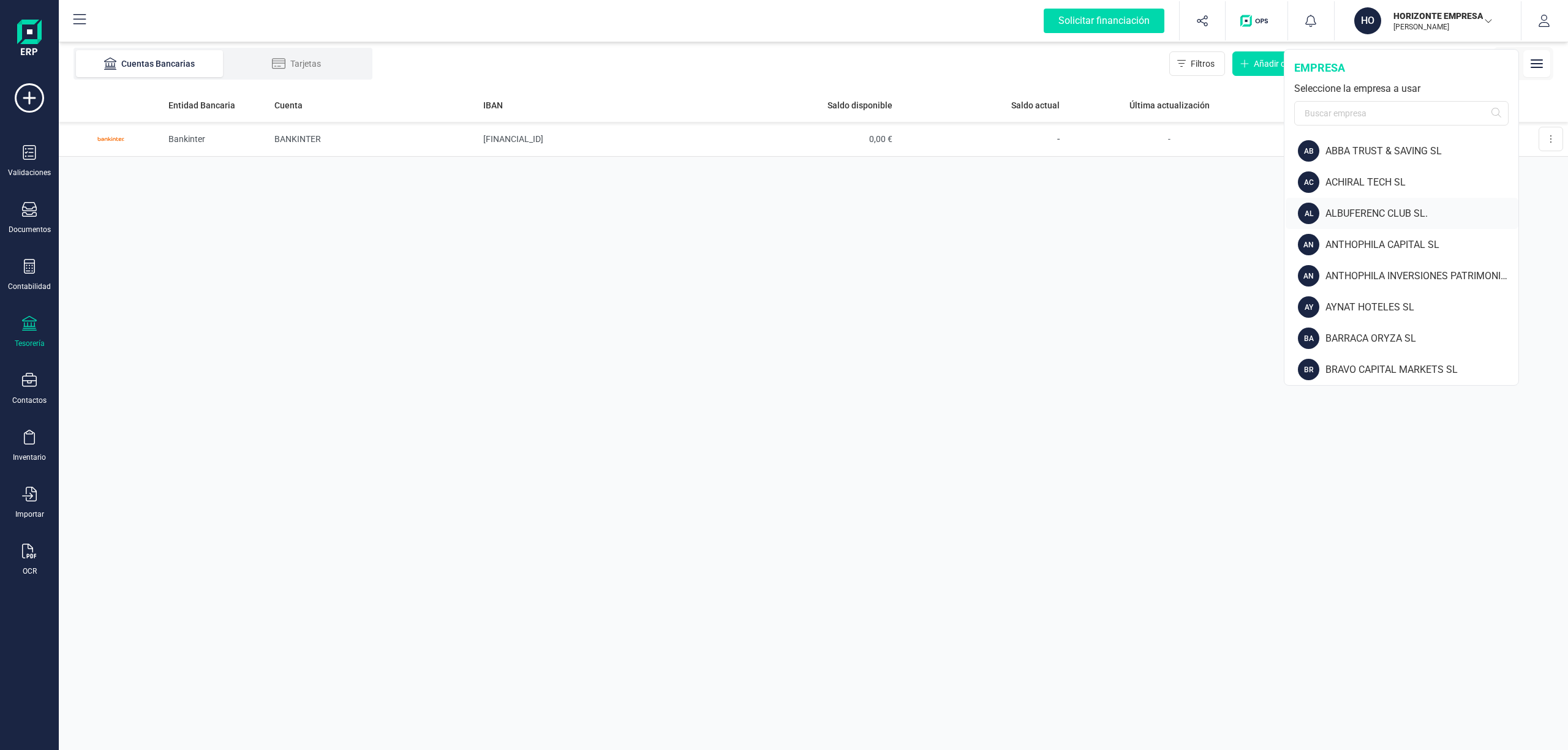
click at [1404, 208] on div "ALBUFERENC CLUB SL." at bounding box center [1421, 213] width 193 height 15
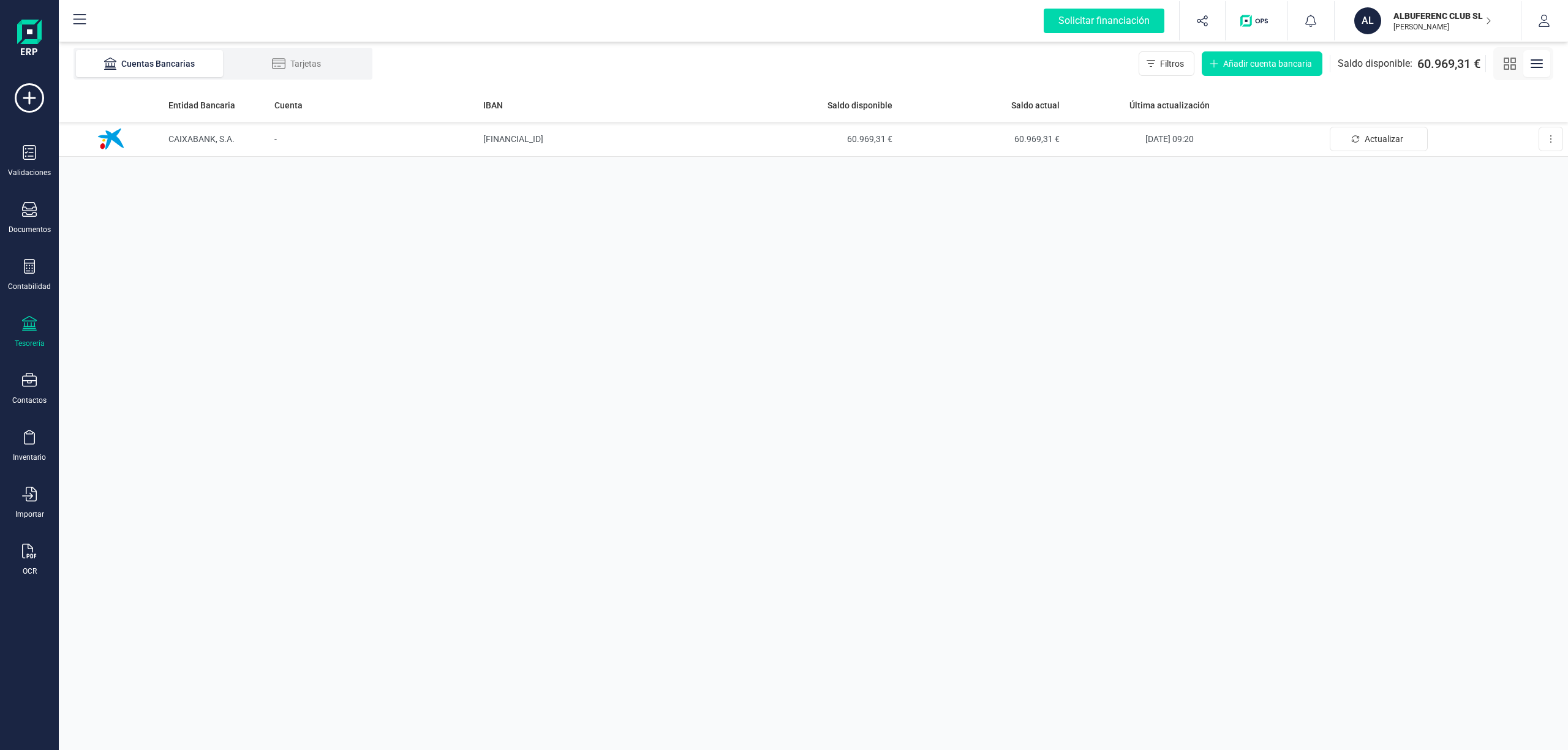
click at [1417, 18] on p "ALBUFERENC CLUB SL." at bounding box center [1442, 16] width 98 height 12
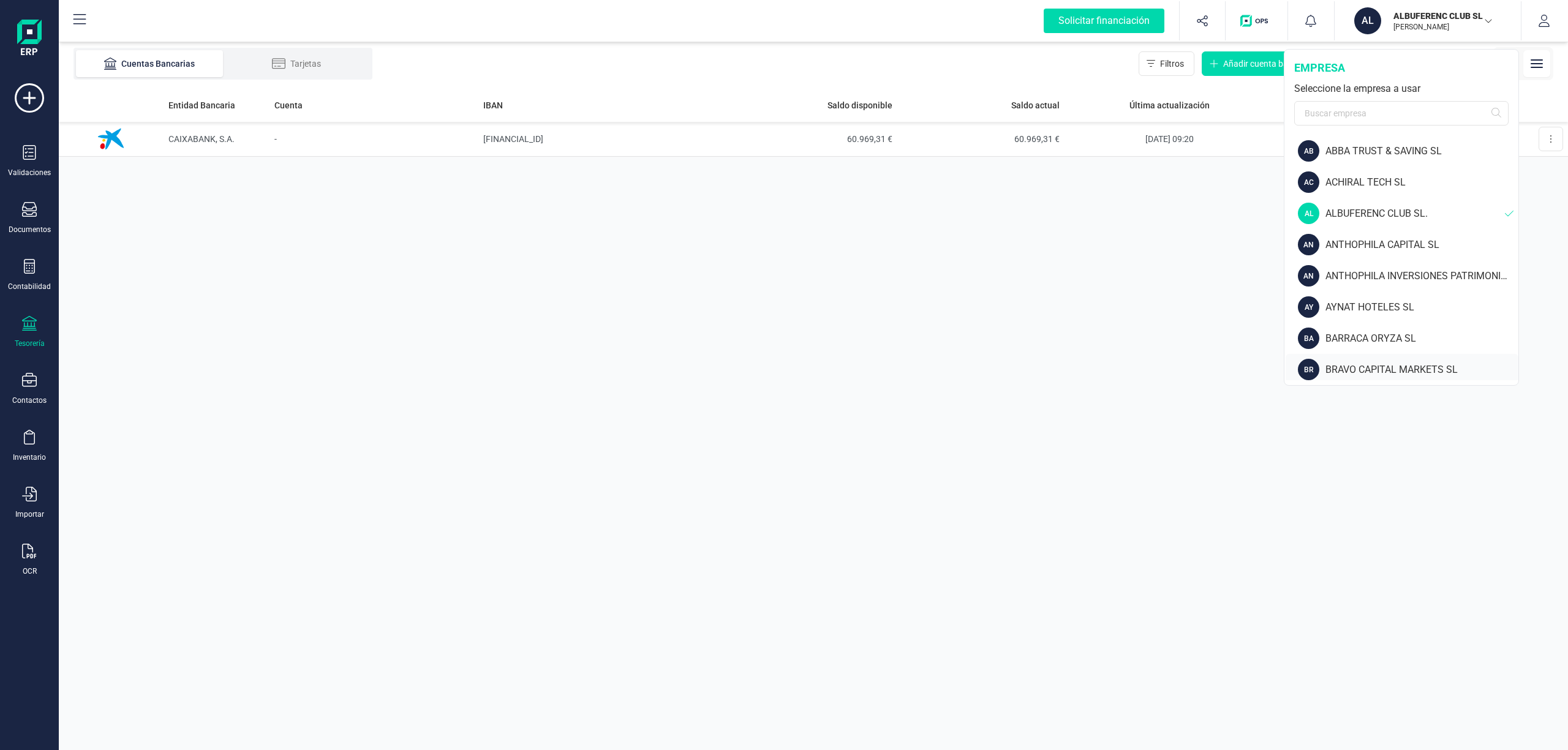
click at [1361, 368] on div "BRAVO CAPITAL MARKETS SL" at bounding box center [1421, 370] width 193 height 15
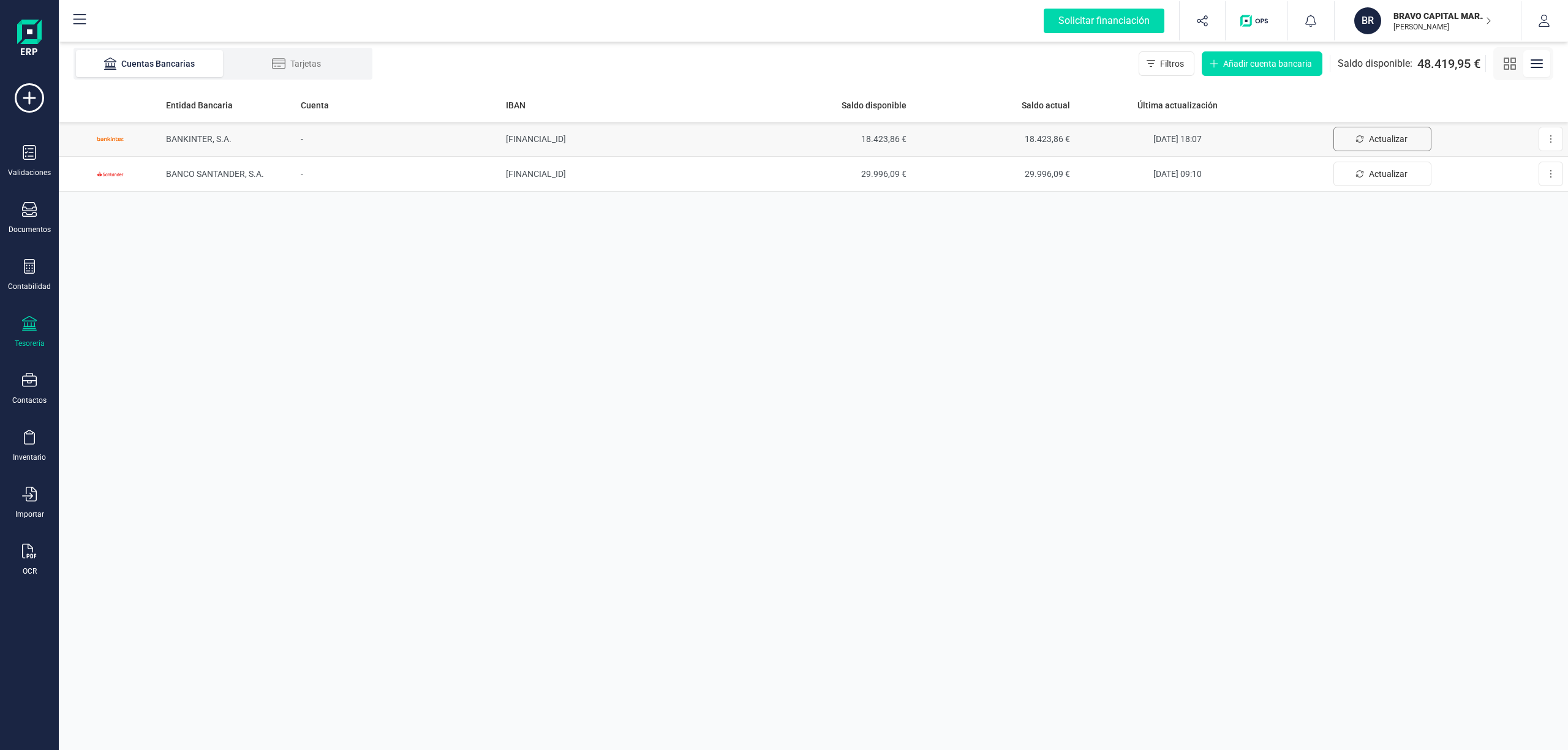
click at [1368, 136] on button "Actualizar" at bounding box center [1382, 139] width 98 height 25
click at [1425, 332] on div "Entidad Bancaria Cuenta IBAN Saldo disponible Saldo actual Última actualización…" at bounding box center [813, 419] width 1509 height 662
click at [1395, 277] on div "Entidad Bancaria Cuenta IBAN Saldo disponible Saldo actual Última actualización…" at bounding box center [813, 419] width 1509 height 662
click at [1509, 316] on div "Entidad Bancaria Cuenta IBAN Saldo disponible Saldo actual Última actualización…" at bounding box center [813, 419] width 1509 height 662
click at [1411, 20] on p "BRAVO CAPITAL MARKETS SL" at bounding box center [1442, 16] width 98 height 12
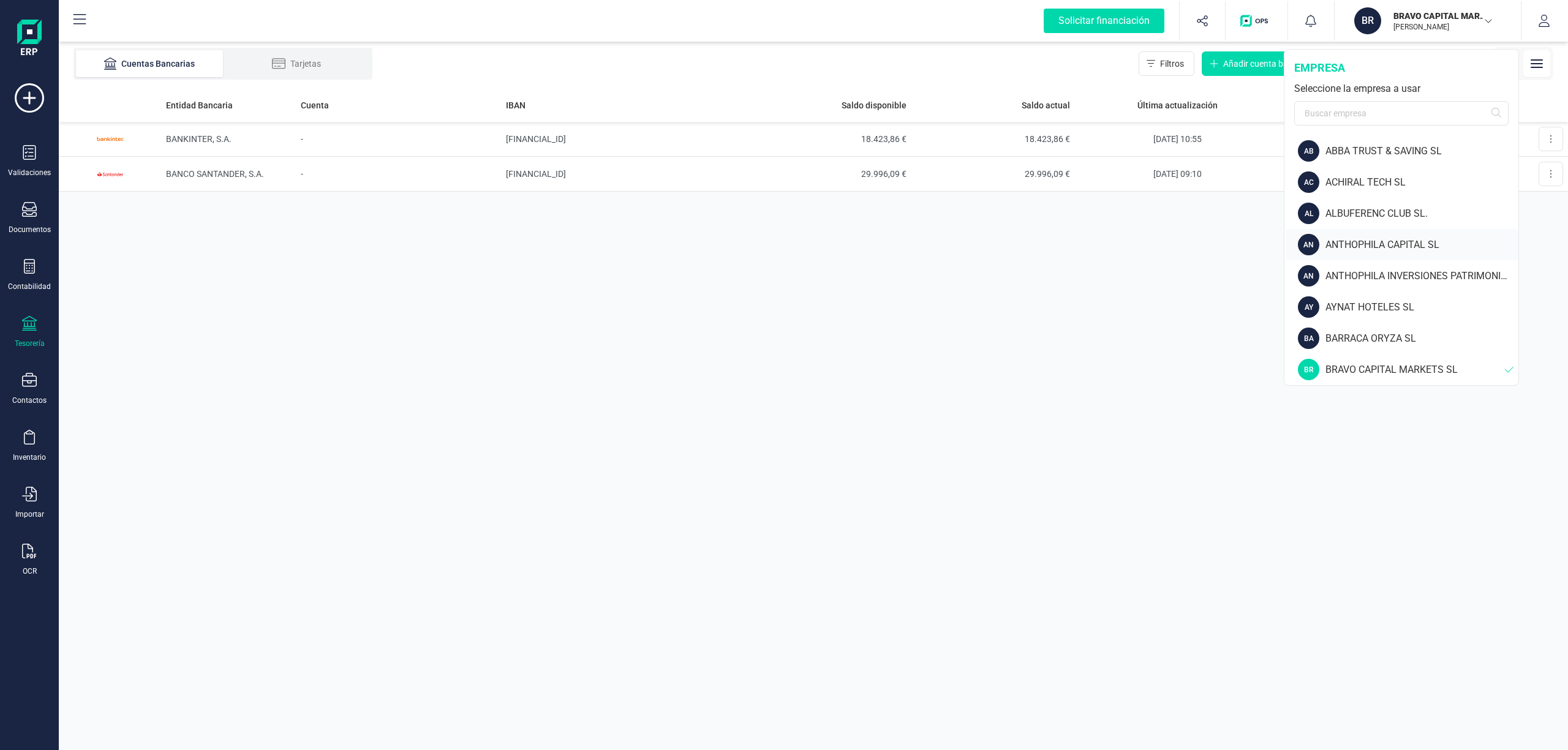
click at [1409, 238] on div "ANTHOPHILA CAPITAL SL" at bounding box center [1421, 245] width 193 height 15
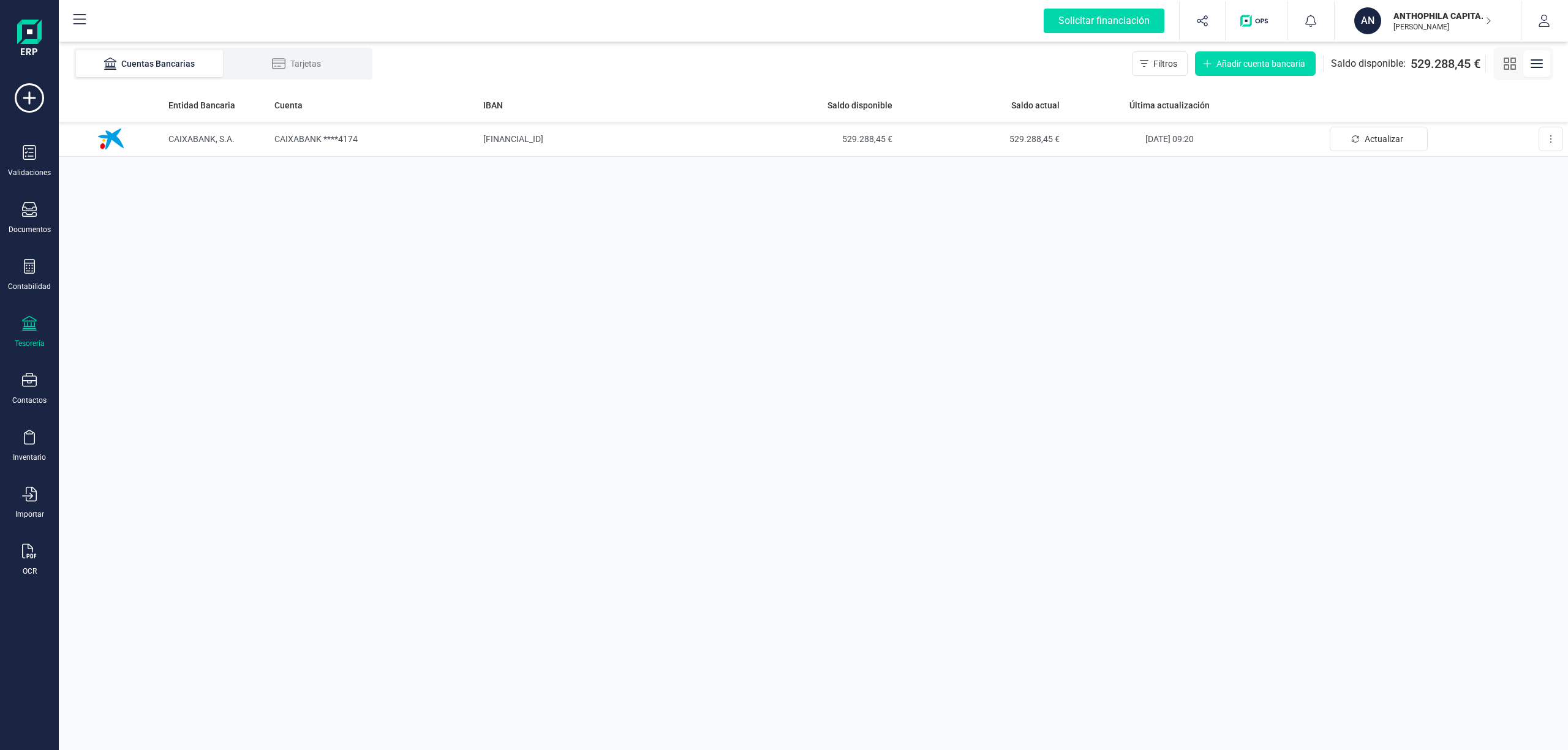
click at [1409, 13] on p "ANTHOPHILA CAPITAL SL" at bounding box center [1442, 16] width 98 height 12
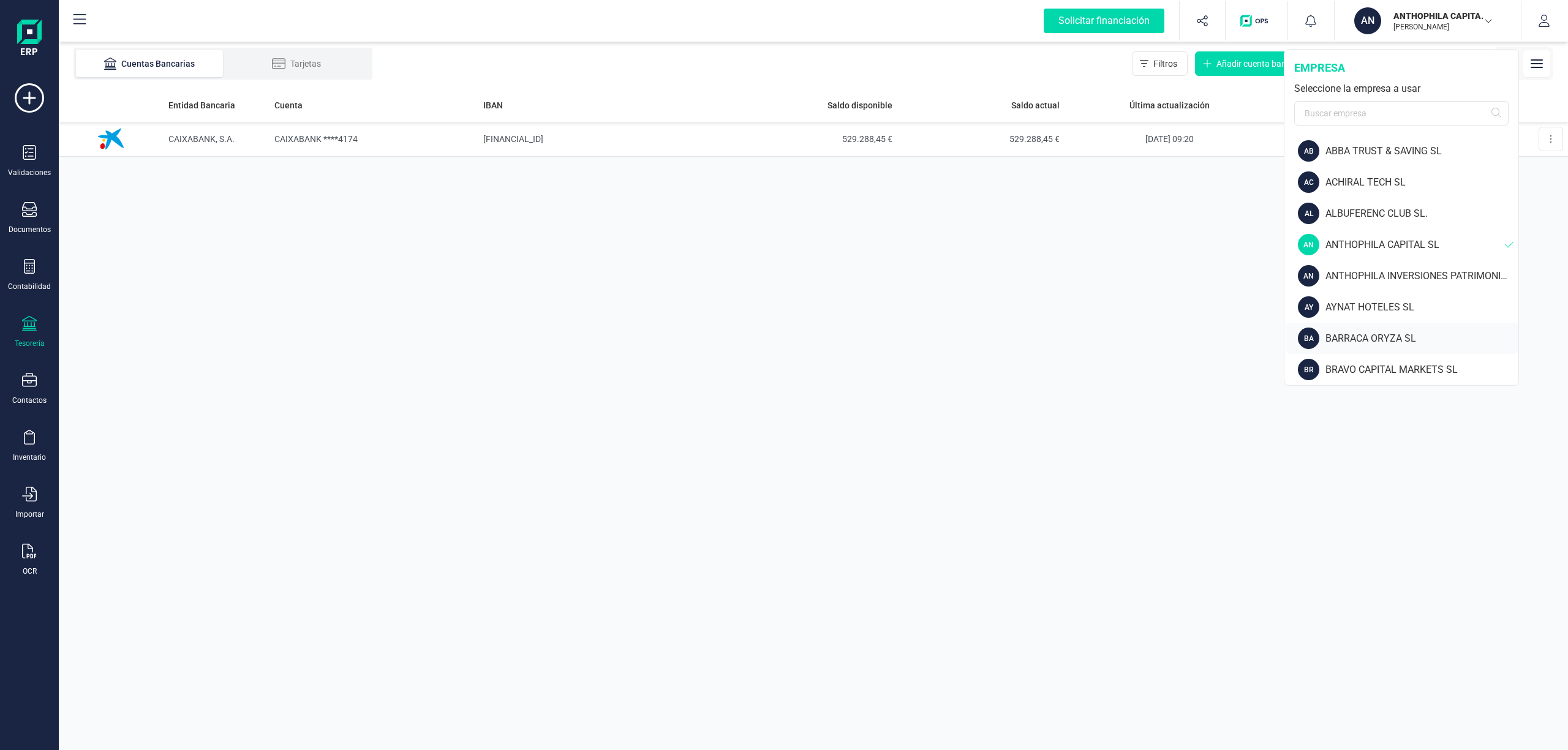
click at [1377, 341] on div "BARRACA ORYZA SL" at bounding box center [1421, 339] width 193 height 15
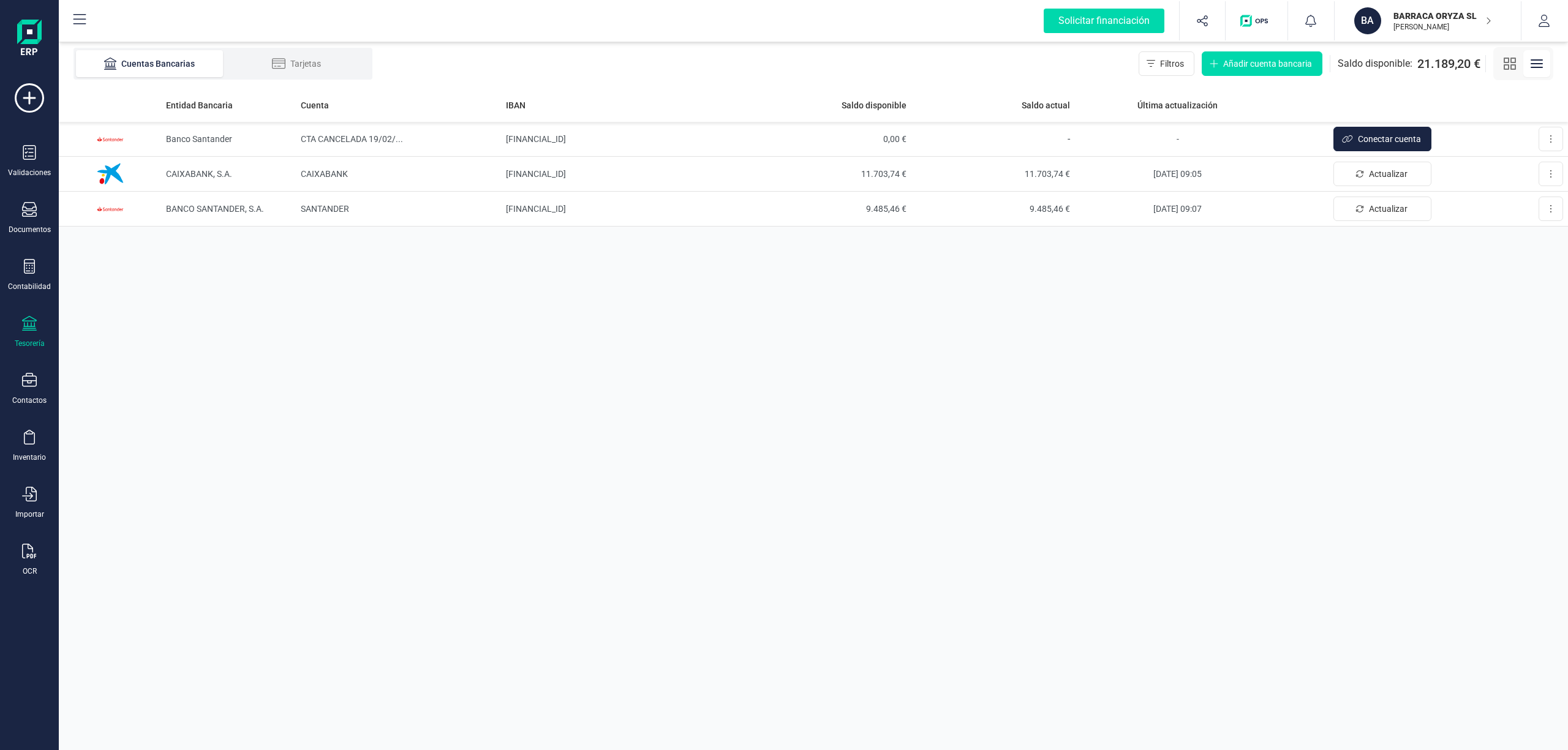
click at [1421, 13] on p "BARRACA ORYZA SL" at bounding box center [1442, 16] width 98 height 12
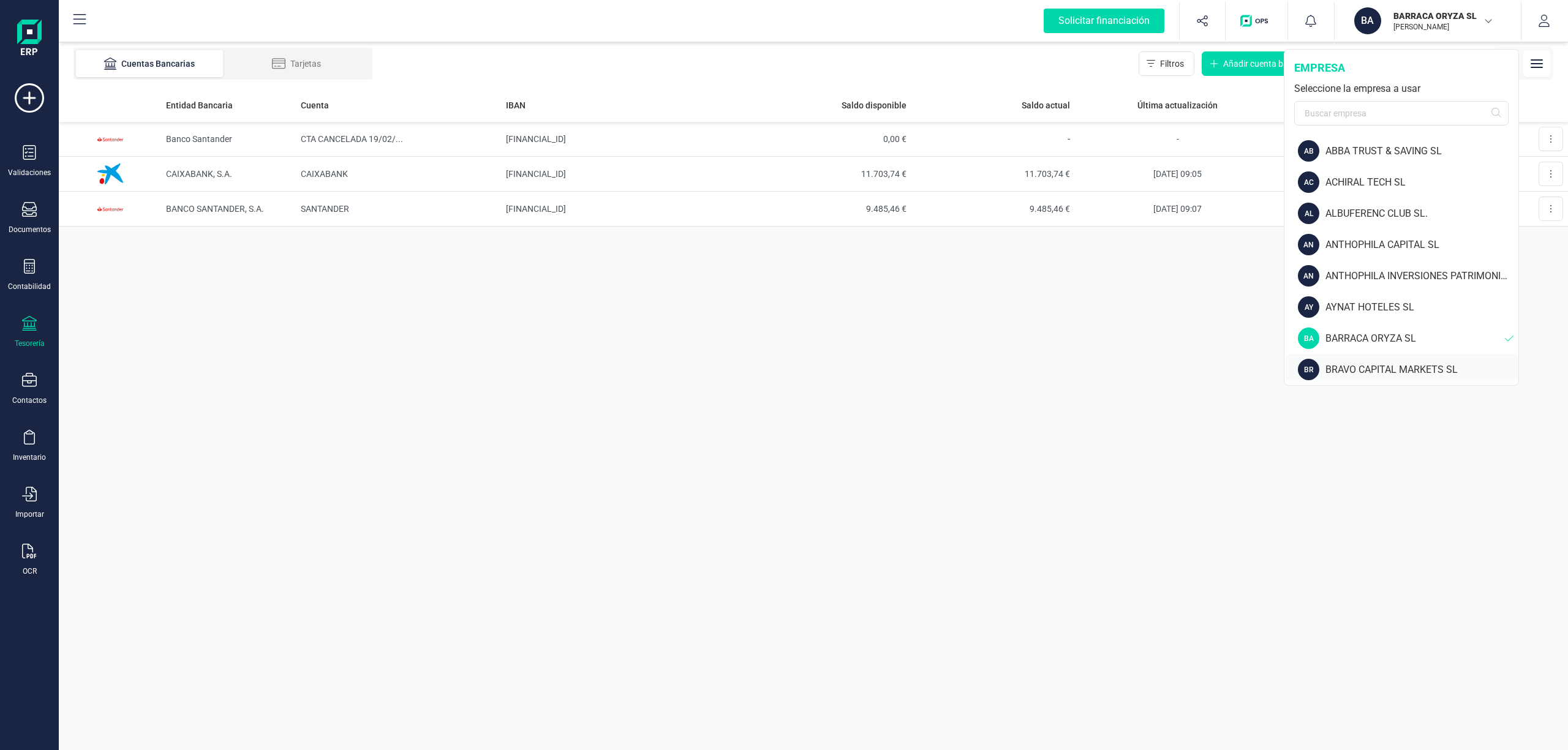
click at [1380, 363] on div "BRAVO CAPITAL MARKETS SL" at bounding box center [1421, 370] width 193 height 15
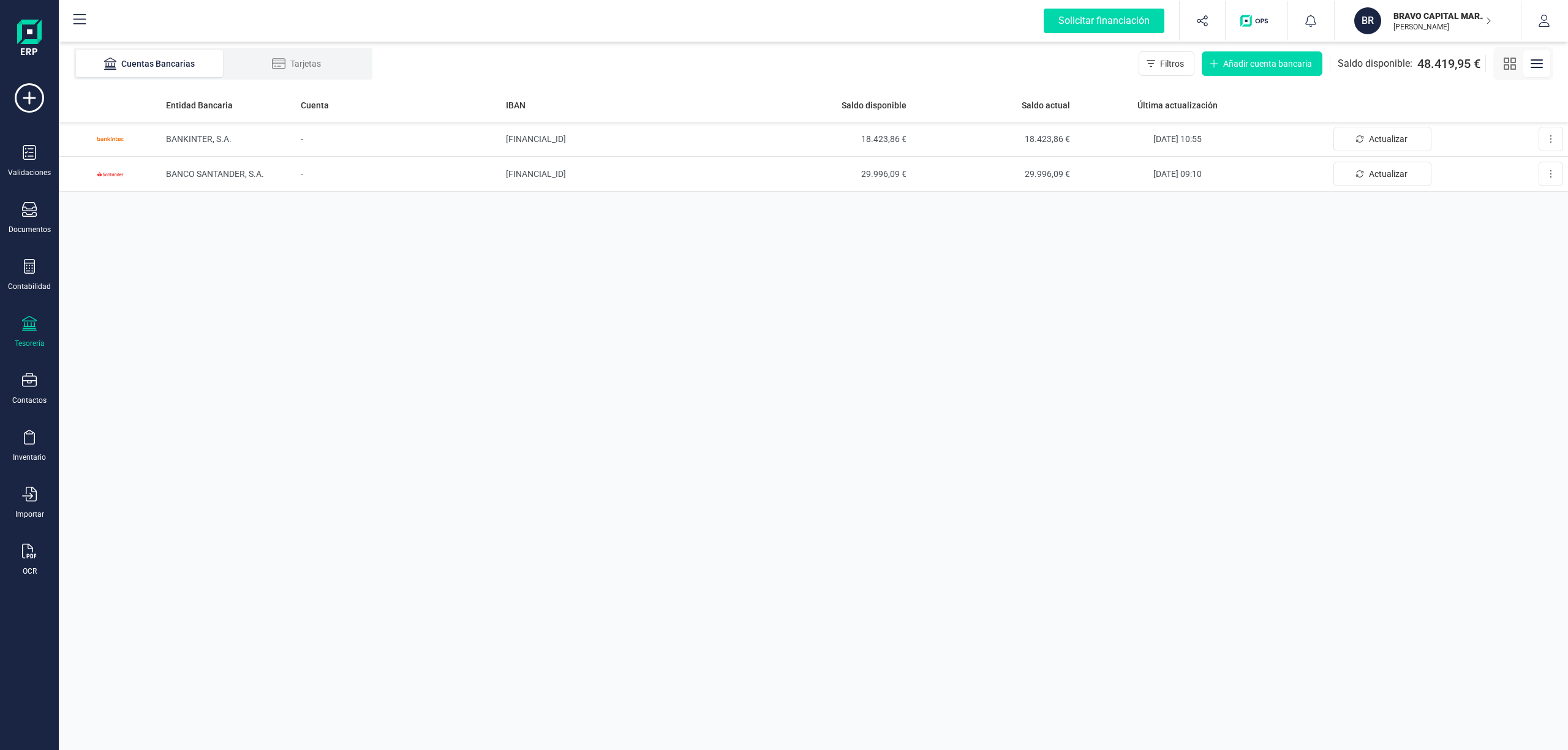
click at [1414, 13] on p "BRAVO CAPITAL MARKETS SL" at bounding box center [1442, 16] width 98 height 12
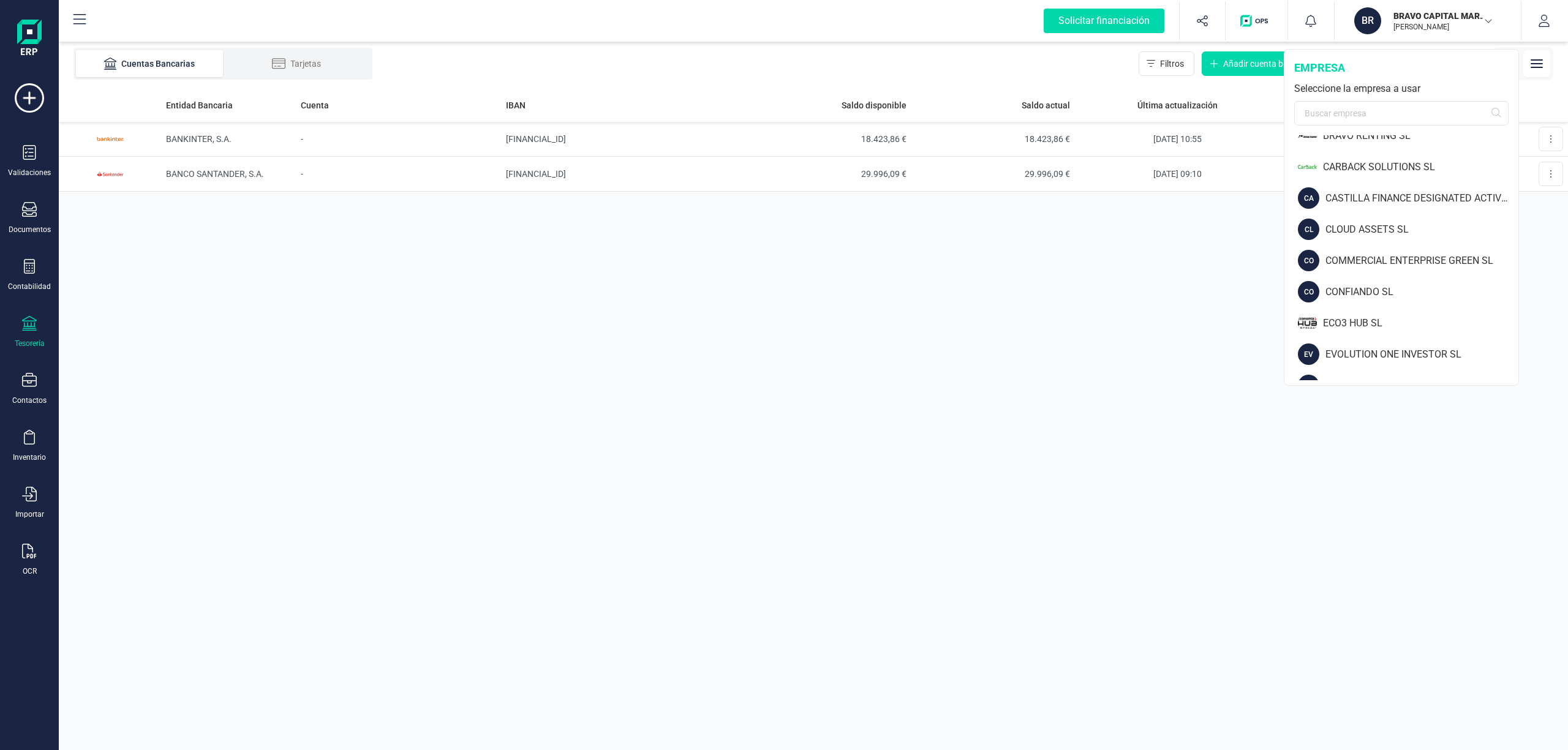
scroll to position [317, 0]
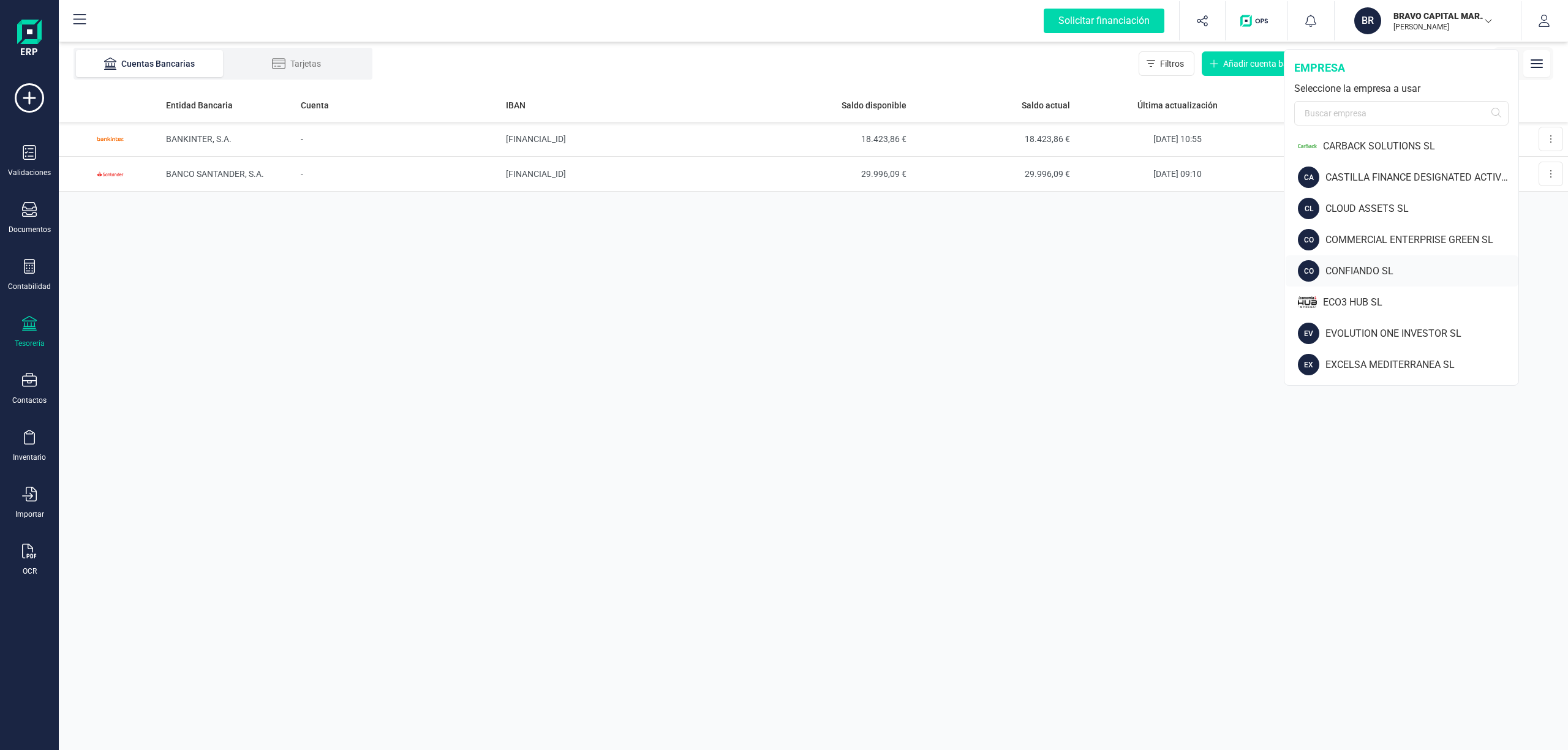
click at [1353, 274] on div "CONFIANDO SL" at bounding box center [1421, 271] width 193 height 15
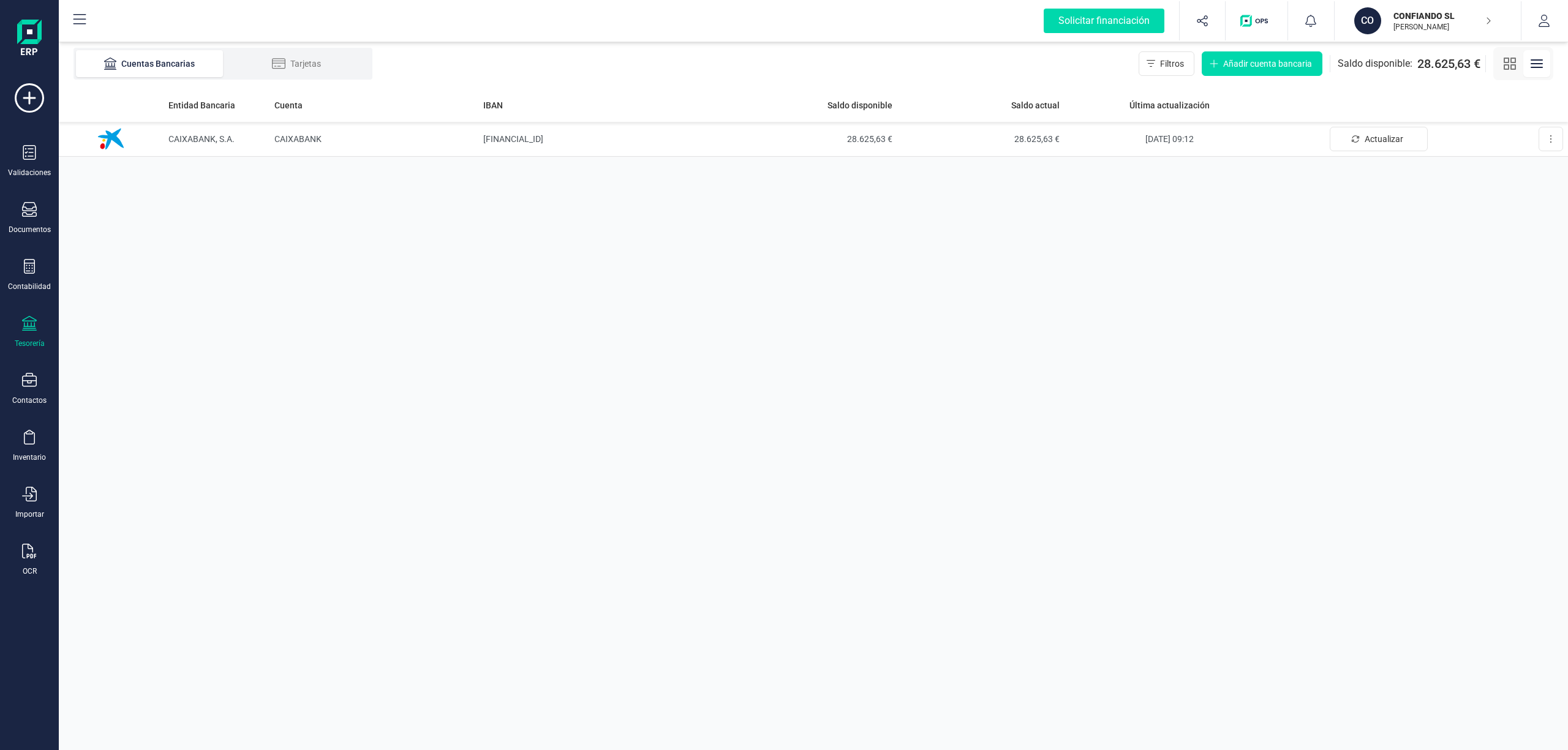
click at [1410, 16] on p "CONFIANDO SL" at bounding box center [1442, 16] width 98 height 12
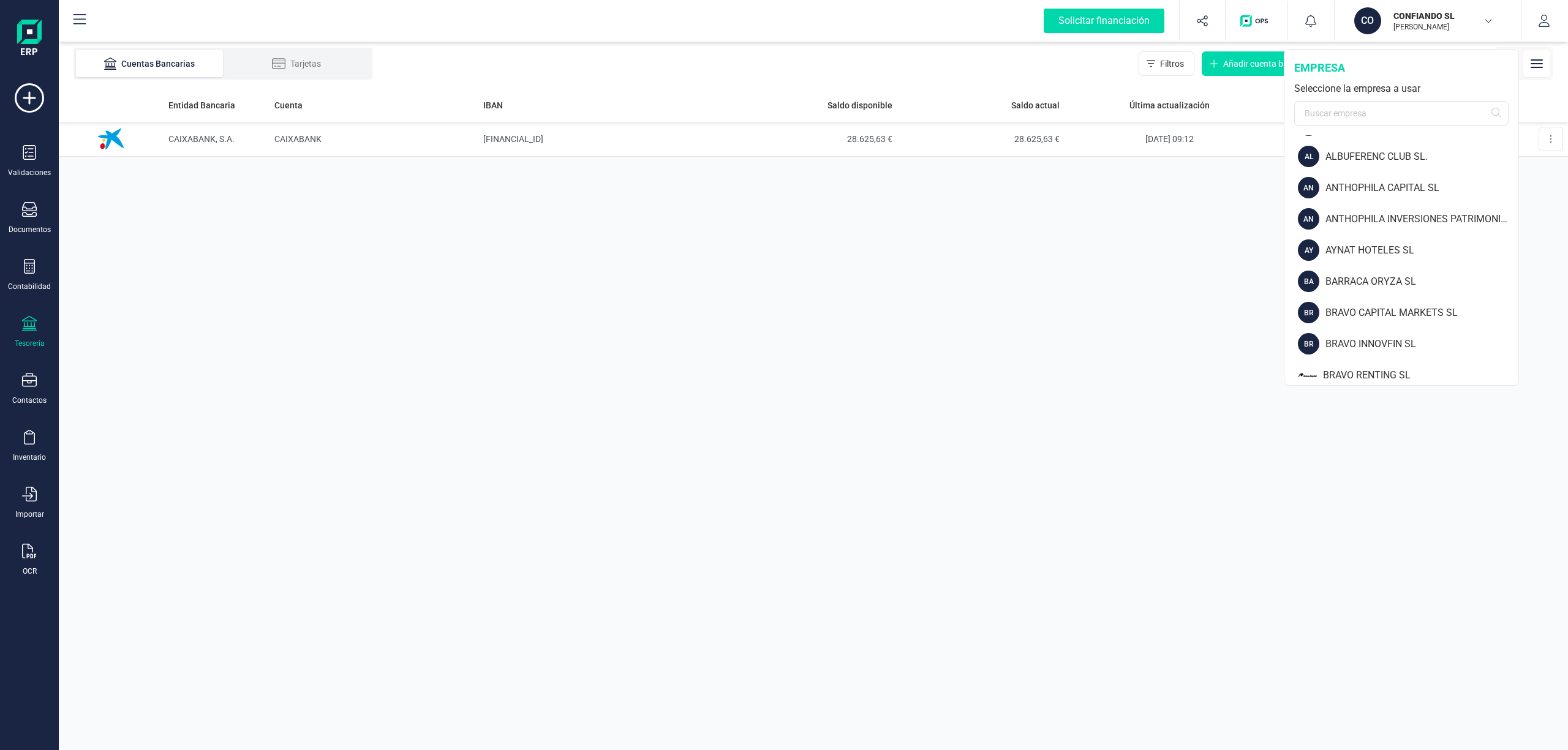
scroll to position [100, 0]
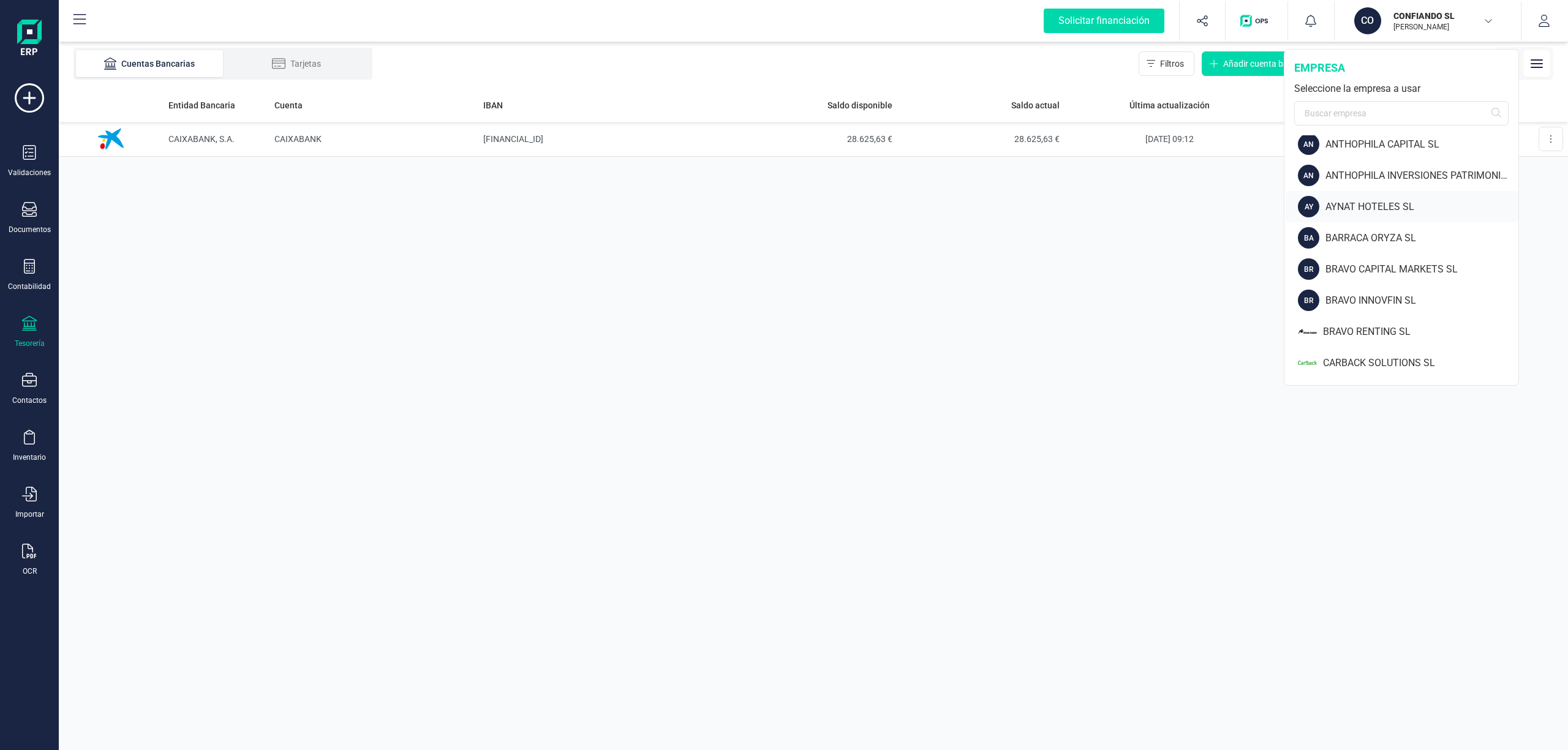
click at [1370, 201] on div "AYNAT HOTELES SL" at bounding box center [1421, 207] width 193 height 15
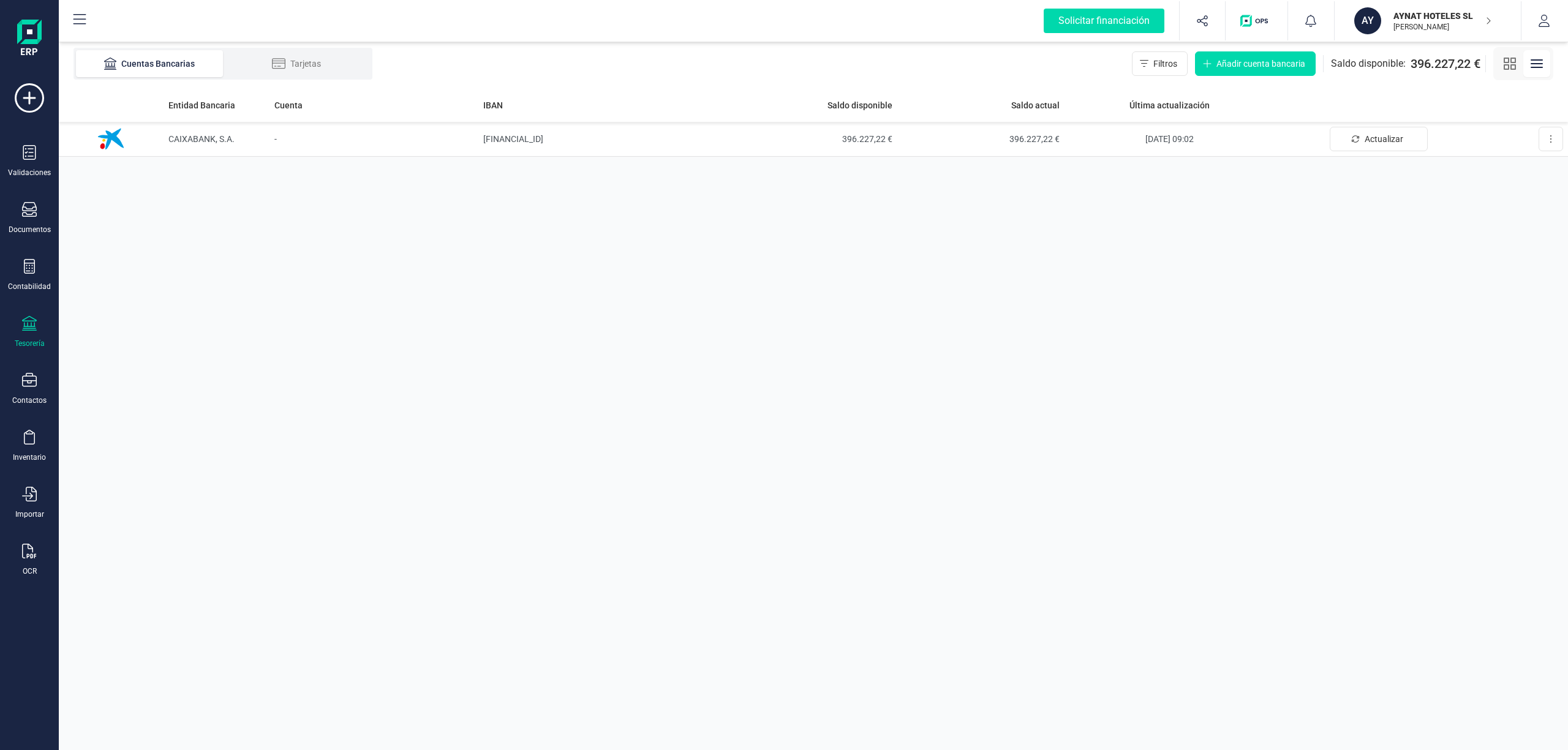
click at [1421, 16] on p "AYNAT HOTELES SL" at bounding box center [1442, 16] width 98 height 12
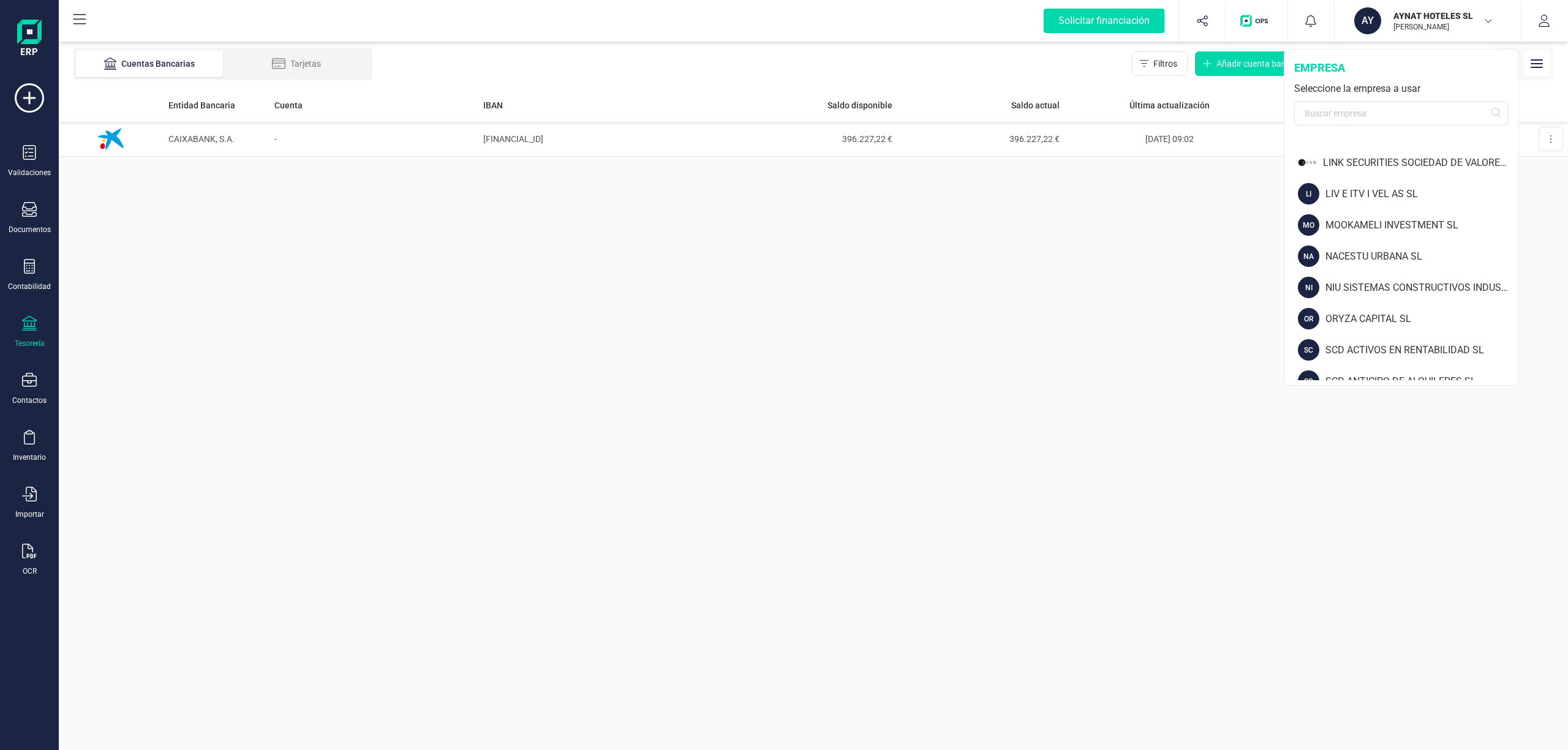
scroll to position [1097, 0]
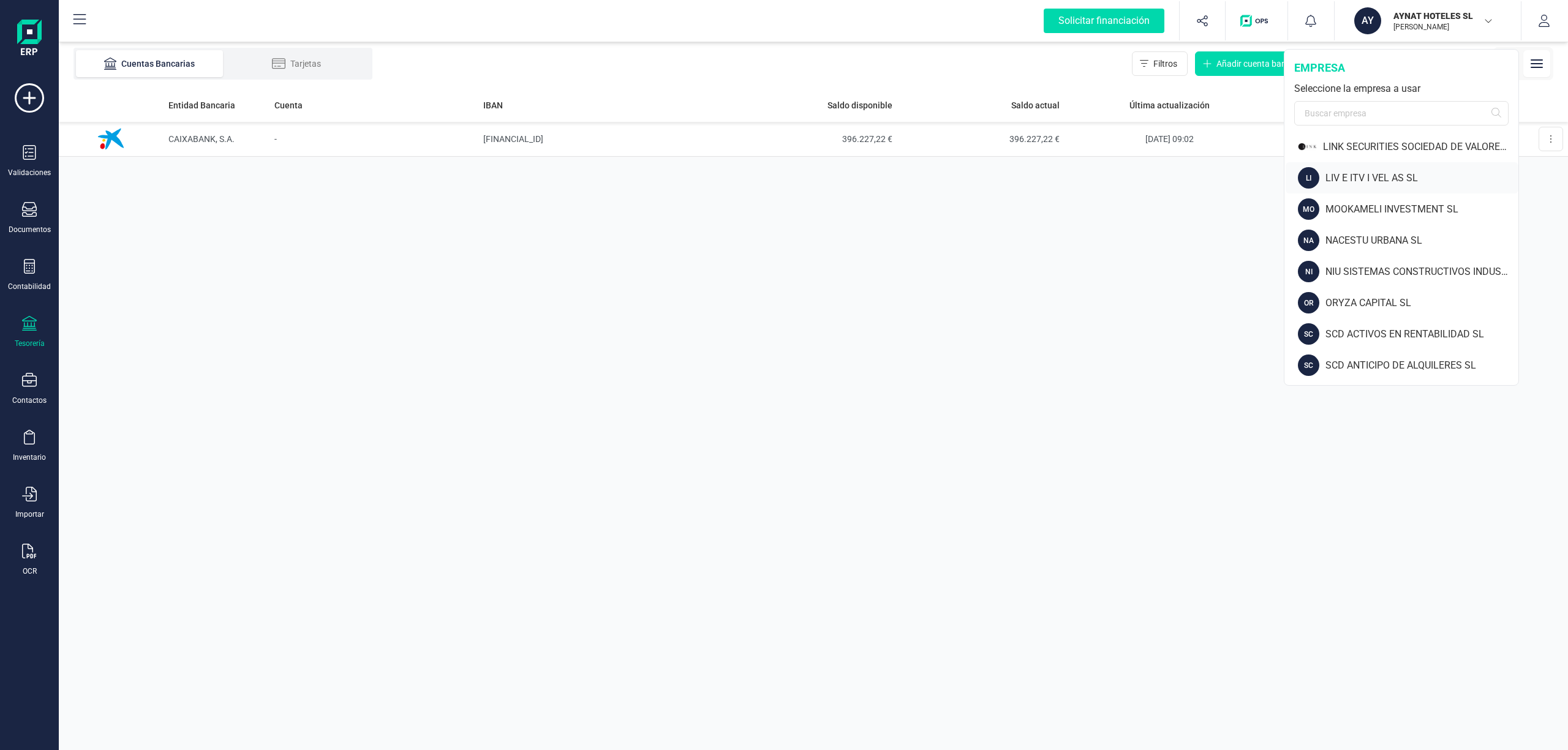
click at [1351, 175] on div "LIV E ITV I VEL AS SL" at bounding box center [1421, 178] width 193 height 15
